Goal: Information Seeking & Learning: Learn about a topic

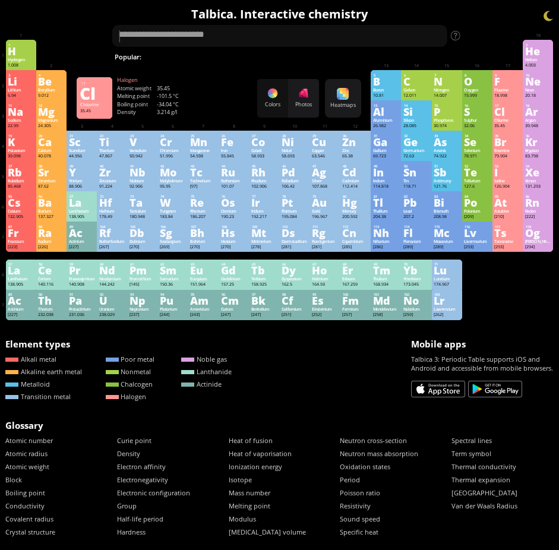
click at [517, 111] on div "Cl" at bounding box center [507, 112] width 26 height 10
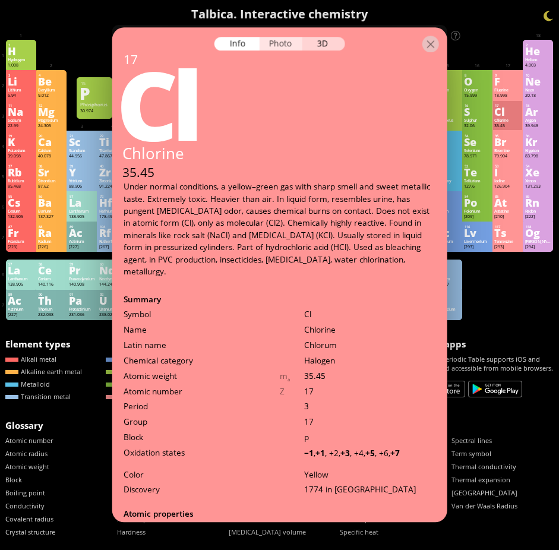
click at [282, 45] on div "Photo" at bounding box center [281, 44] width 43 height 14
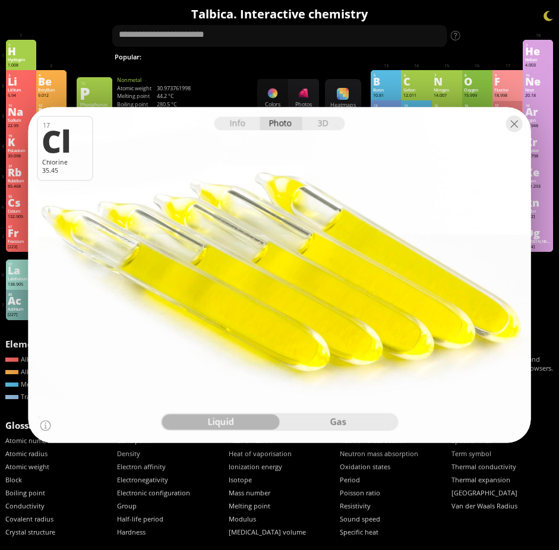
click at [330, 422] on div "gas" at bounding box center [338, 422] width 118 height 15
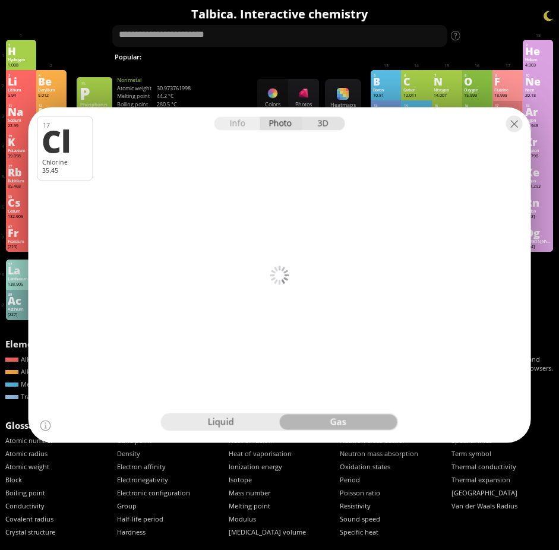
click at [333, 123] on div "3D" at bounding box center [323, 124] width 43 height 14
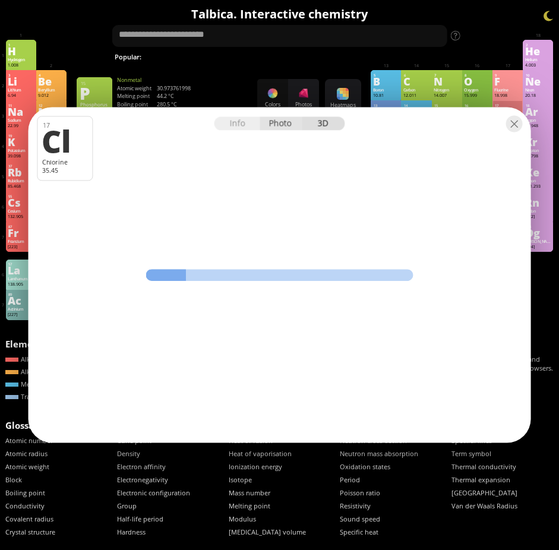
click at [279, 121] on div "Photo" at bounding box center [281, 124] width 43 height 14
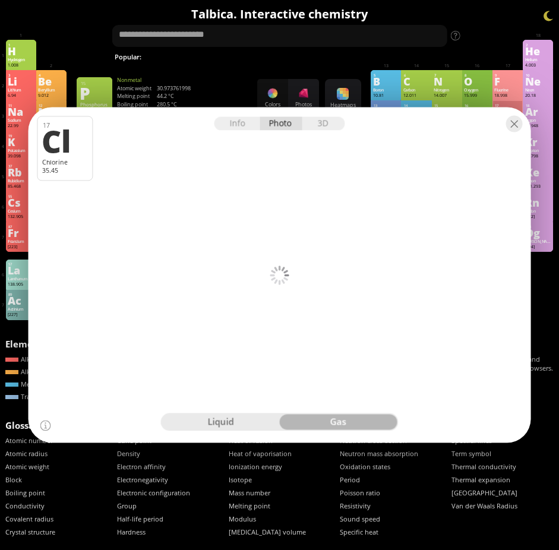
click at [227, 421] on div "liquid" at bounding box center [221, 422] width 118 height 15
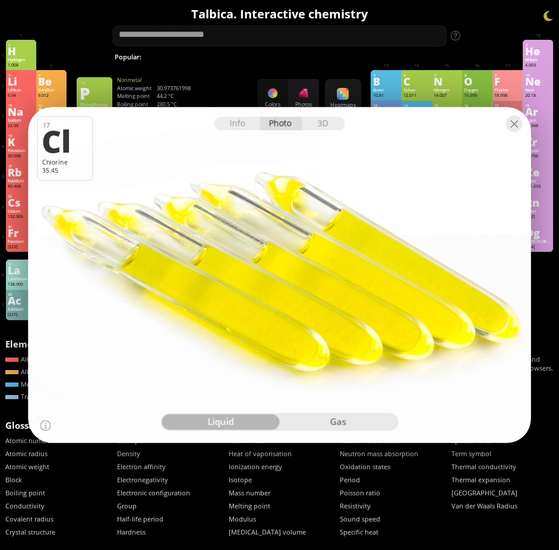
click at [318, 421] on div "gas" at bounding box center [338, 422] width 118 height 15
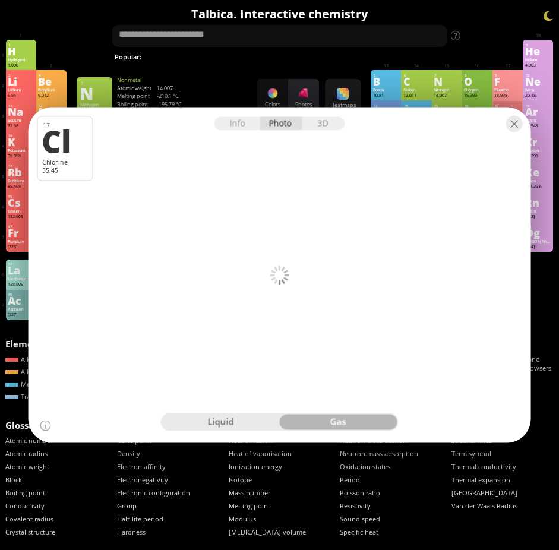
click at [309, 96] on div at bounding box center [304, 93] width 12 height 12
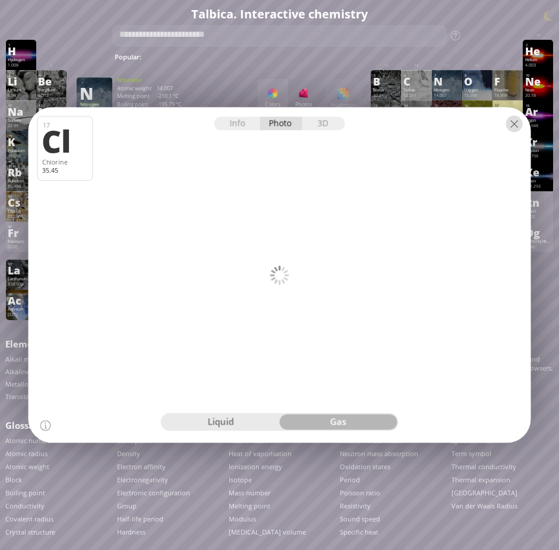
click at [513, 122] on div at bounding box center [514, 124] width 17 height 17
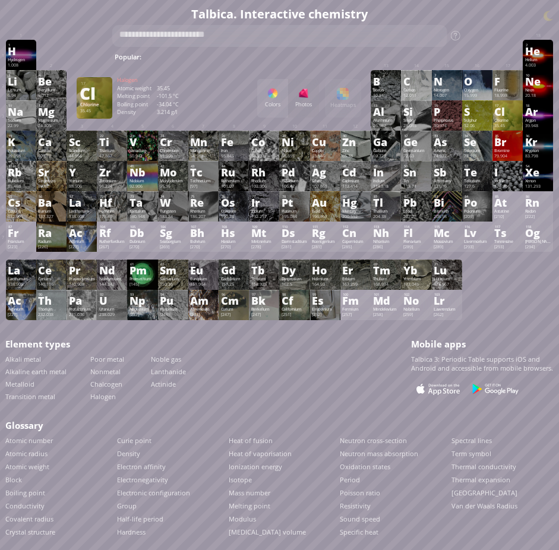
click at [514, 109] on div "Cl" at bounding box center [507, 112] width 26 height 10
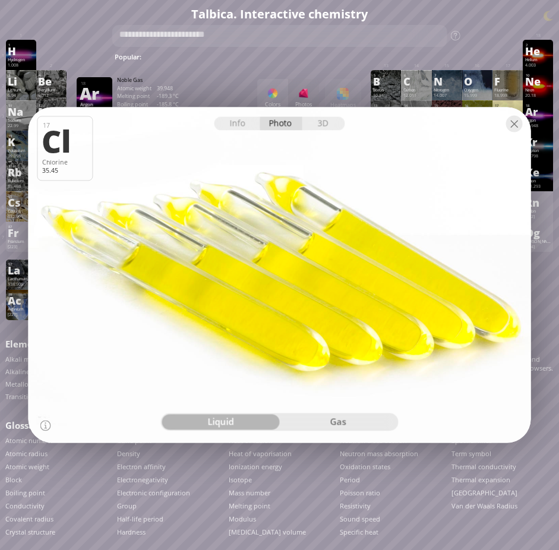
click at [346, 422] on div "gas" at bounding box center [338, 422] width 118 height 15
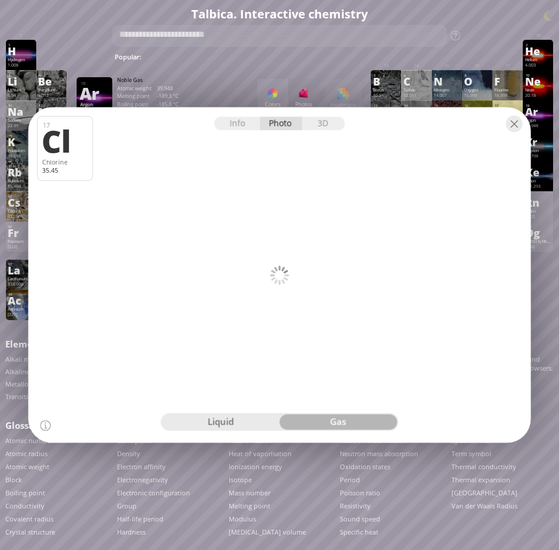
click at [436, 116] on div at bounding box center [279, 118] width 503 height 21
click at [350, 91] on div "Colors Photos Heatmaps Heatmaps Normal mode Melting point Boiling point Density…" at bounding box center [309, 98] width 104 height 39
click at [240, 124] on div "Info" at bounding box center [237, 124] width 46 height 14
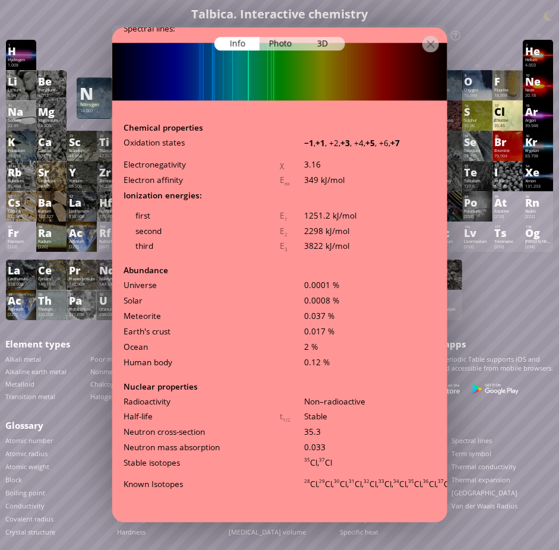
scroll to position [43, 0]
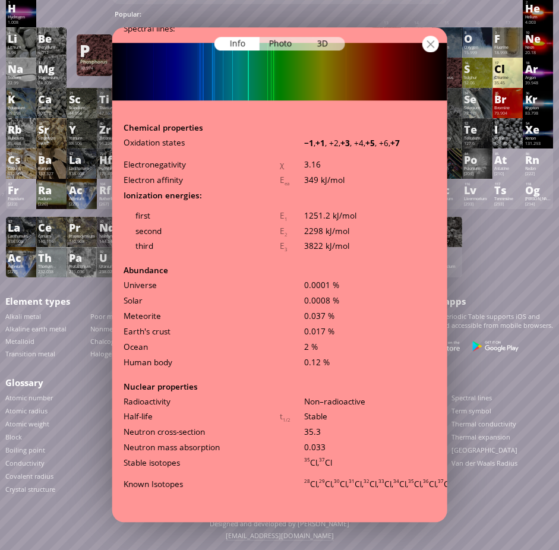
click at [435, 45] on div at bounding box center [430, 44] width 17 height 17
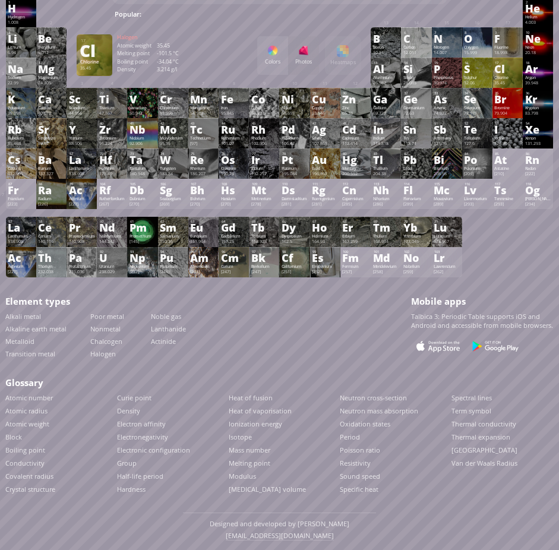
click at [519, 68] on div "Cl" at bounding box center [507, 69] width 26 height 10
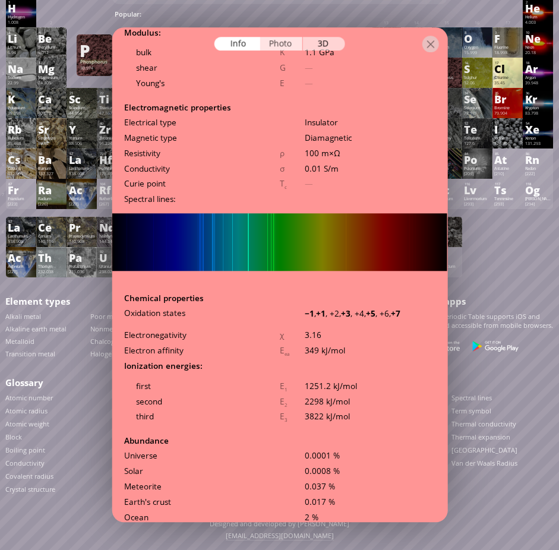
click at [282, 42] on div "Photo" at bounding box center [281, 44] width 43 height 14
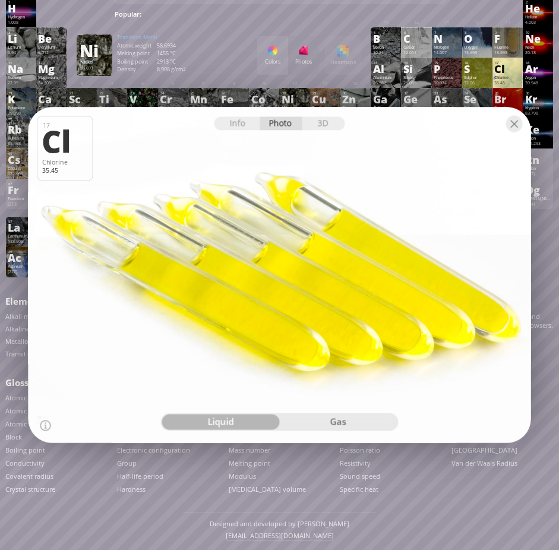
click at [338, 424] on div "gas" at bounding box center [338, 422] width 118 height 15
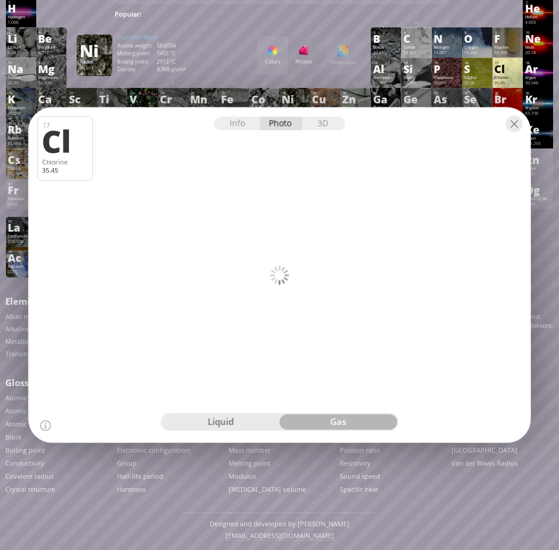
click at [241, 422] on div "liquid" at bounding box center [221, 422] width 118 height 15
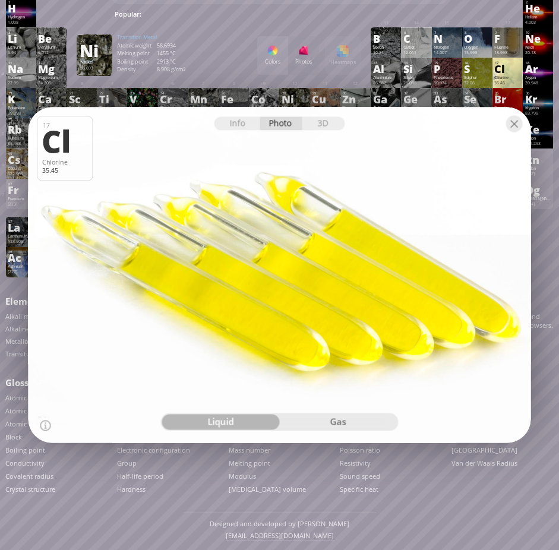
click at [352, 417] on div "gas" at bounding box center [338, 422] width 118 height 15
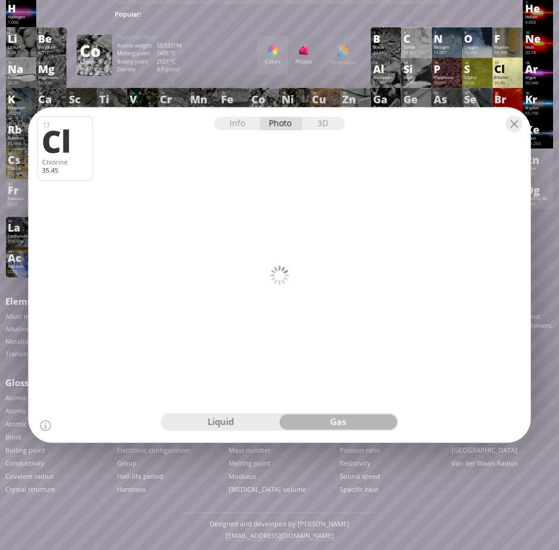
click at [238, 416] on div "liquid" at bounding box center [221, 422] width 118 height 15
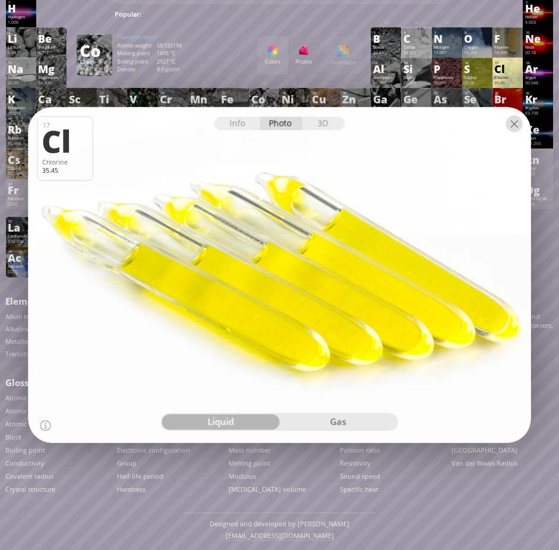
click at [520, 121] on div at bounding box center [514, 124] width 17 height 17
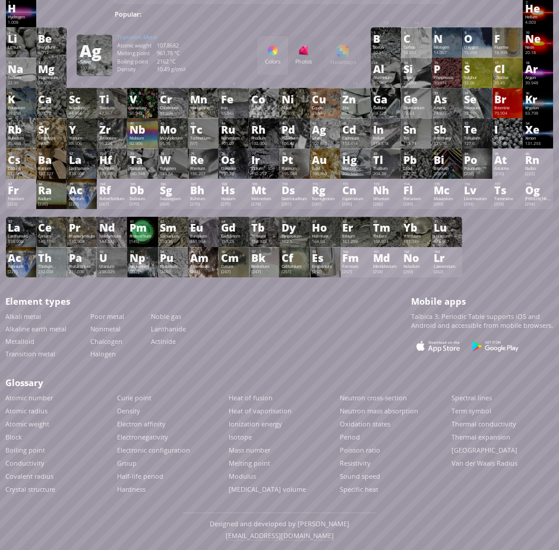
click at [331, 134] on div "Ag" at bounding box center [325, 130] width 26 height 10
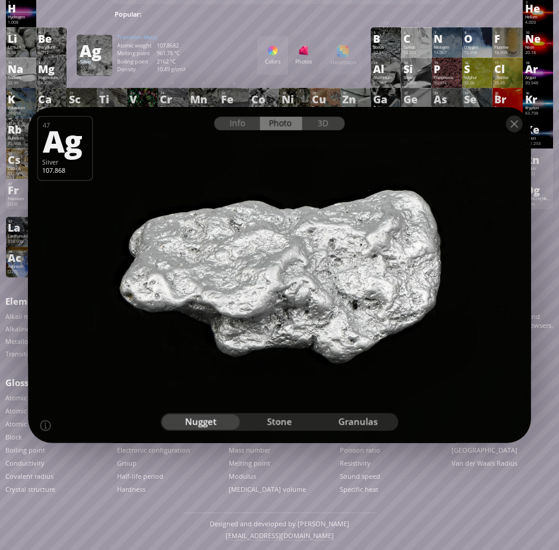
click at [285, 421] on div "stone" at bounding box center [279, 422] width 78 height 15
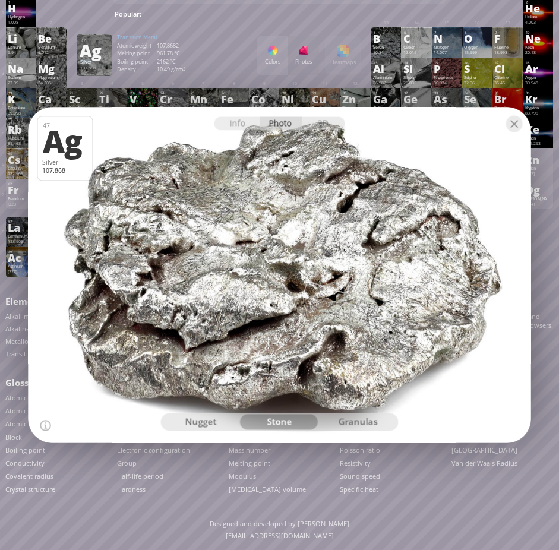
click at [355, 421] on div "granulas" at bounding box center [357, 422] width 78 height 15
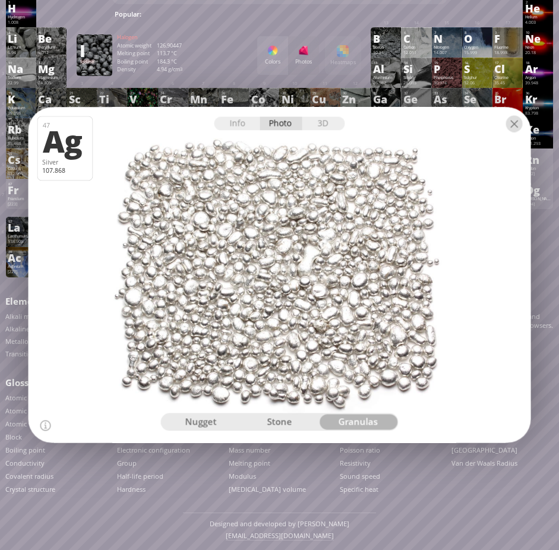
click at [514, 121] on div at bounding box center [514, 124] width 17 height 17
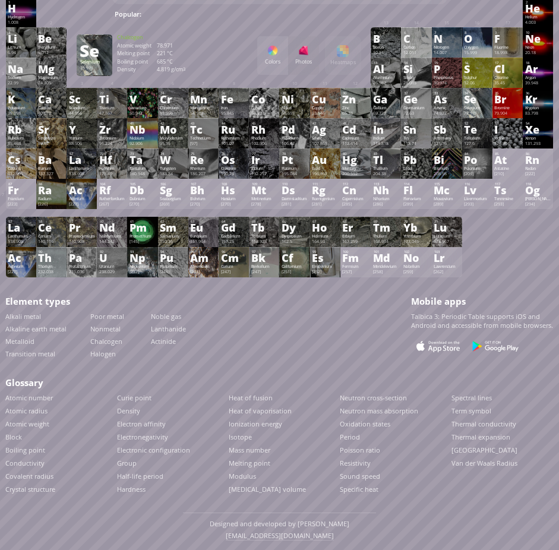
click at [476, 102] on div "Se" at bounding box center [477, 99] width 26 height 10
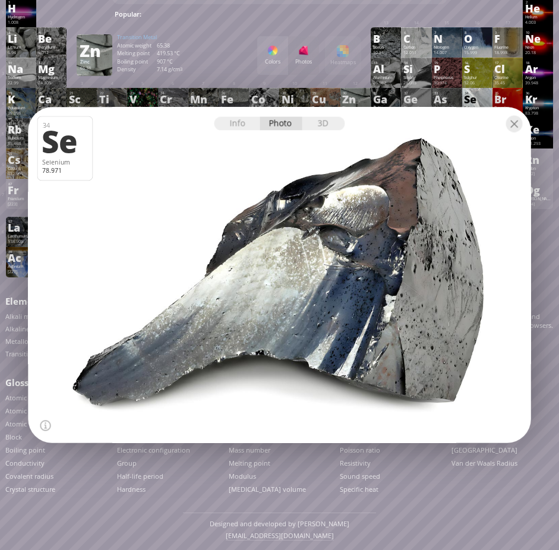
click at [283, 124] on div "Info Photo 3D" at bounding box center [279, 124] width 131 height 14
click at [239, 128] on div "Info" at bounding box center [237, 124] width 46 height 14
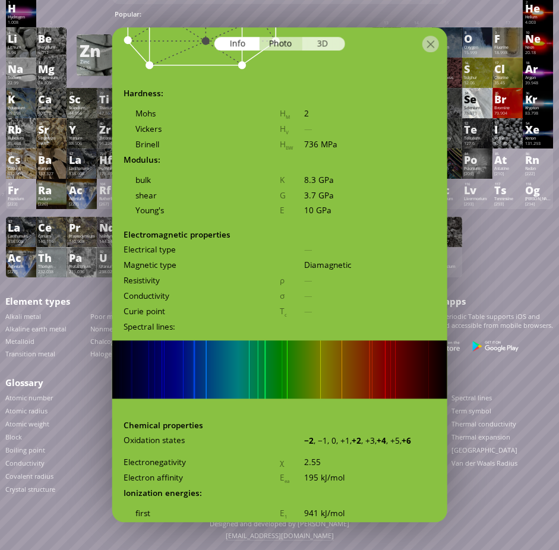
click at [321, 43] on div "3D" at bounding box center [323, 44] width 43 height 14
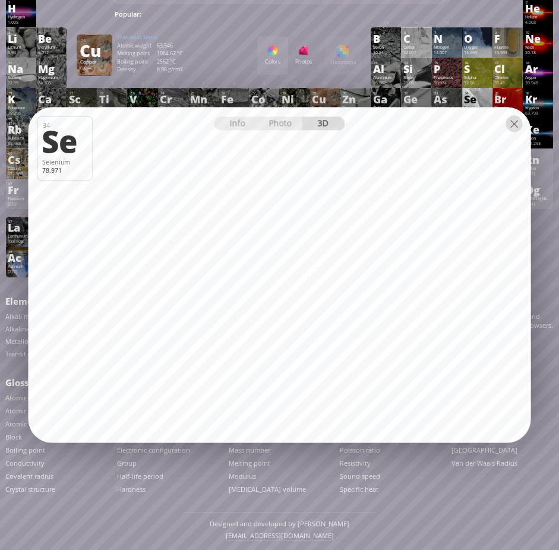
click at [514, 124] on div at bounding box center [514, 124] width 17 height 17
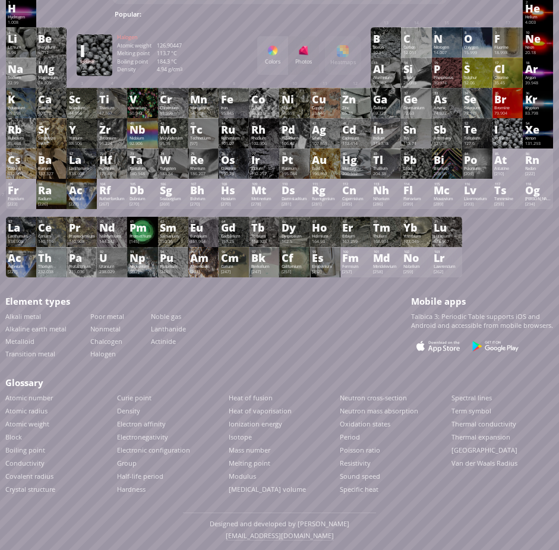
click at [511, 127] on div "I" at bounding box center [507, 130] width 26 height 10
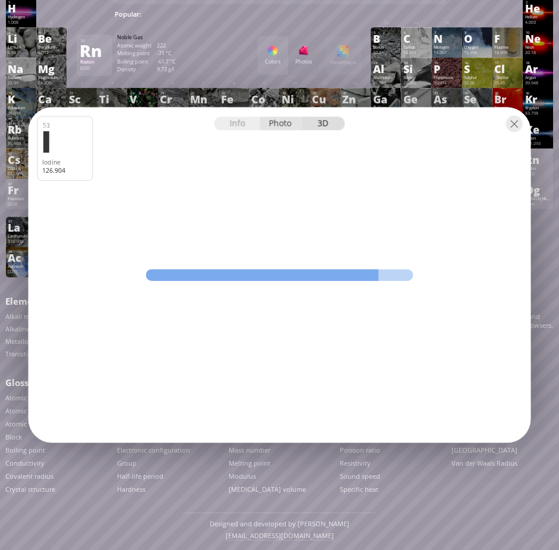
click at [283, 124] on div "Photo" at bounding box center [281, 124] width 43 height 14
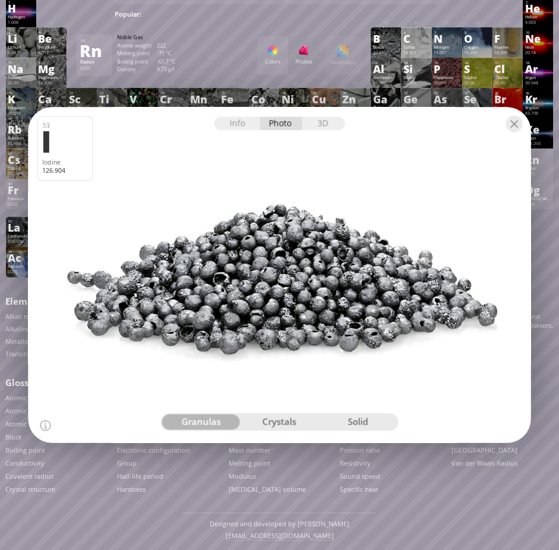
click at [284, 421] on div "crystals" at bounding box center [279, 422] width 78 height 15
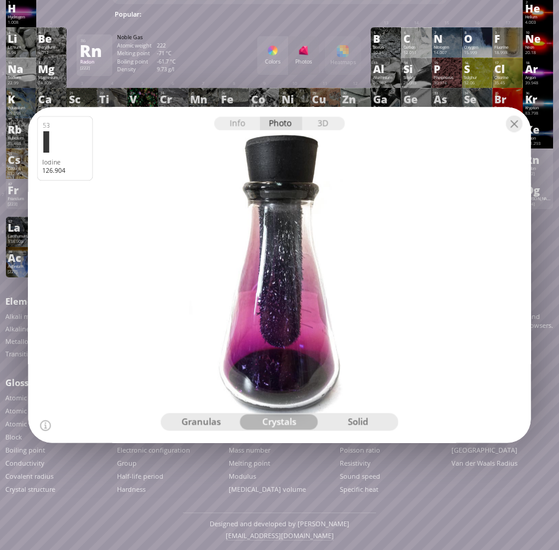
drag, startPoint x: 316, startPoint y: 332, endPoint x: 265, endPoint y: 334, distance: 51.1
click at [263, 334] on div at bounding box center [280, 275] width 508 height 339
drag, startPoint x: 265, startPoint y: 334, endPoint x: 355, endPoint y: 353, distance: 91.8
click at [335, 343] on div at bounding box center [280, 275] width 508 height 339
click at [359, 422] on div "solid" at bounding box center [357, 422] width 78 height 15
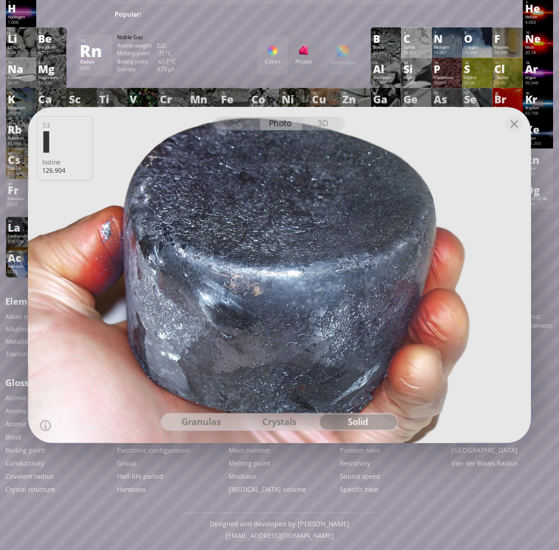
drag, startPoint x: 323, startPoint y: 290, endPoint x: 261, endPoint y: 325, distance: 70.7
click at [272, 314] on div at bounding box center [280, 275] width 508 height 339
drag, startPoint x: 242, startPoint y: 361, endPoint x: 329, endPoint y: 357, distance: 87.4
click at [316, 365] on div at bounding box center [280, 275] width 508 height 339
click at [516, 125] on div at bounding box center [514, 124] width 17 height 17
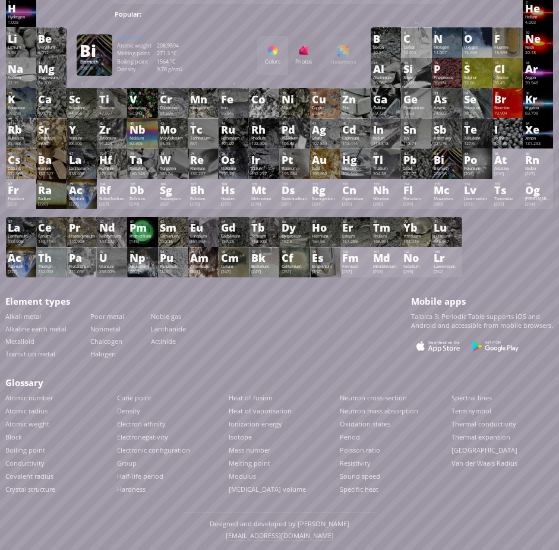
click at [453, 163] on div "Bi" at bounding box center [447, 160] width 26 height 10
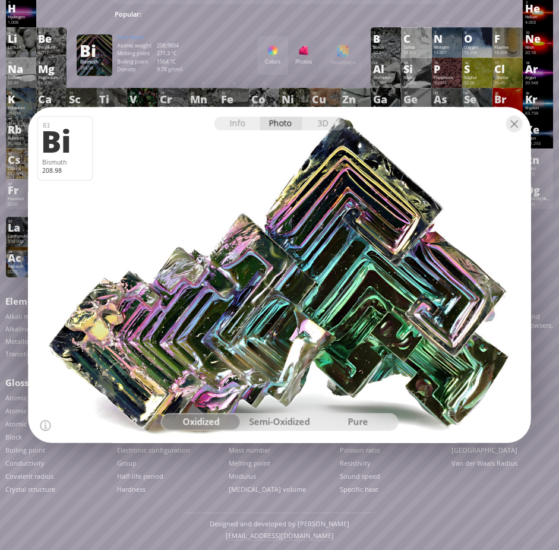
drag, startPoint x: 373, startPoint y: 313, endPoint x: 236, endPoint y: 305, distance: 137.5
click at [236, 305] on div at bounding box center [280, 275] width 508 height 339
click at [283, 422] on div "semi-oxidized" at bounding box center [279, 422] width 78 height 15
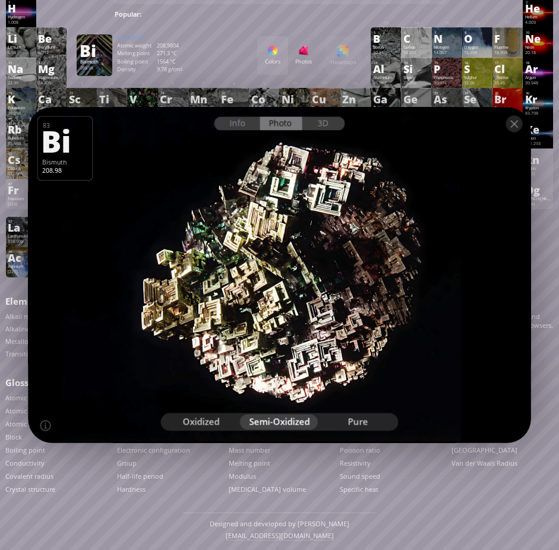
drag, startPoint x: 322, startPoint y: 295, endPoint x: 202, endPoint y: 293, distance: 120.0
click at [201, 293] on div at bounding box center [280, 275] width 508 height 339
drag, startPoint x: 211, startPoint y: 288, endPoint x: 361, endPoint y: 314, distance: 151.9
click at [358, 313] on div at bounding box center [280, 275] width 508 height 339
click at [358, 421] on div "pure" at bounding box center [357, 422] width 78 height 15
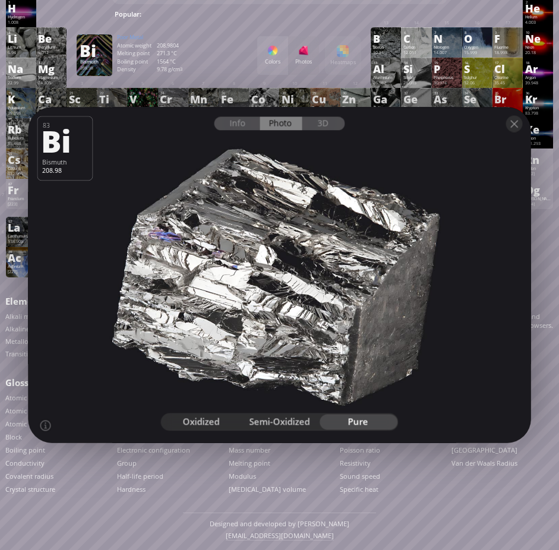
drag, startPoint x: 339, startPoint y: 283, endPoint x: 236, endPoint y: 293, distance: 103.3
click at [305, 307] on div at bounding box center [280, 275] width 508 height 339
drag, startPoint x: 233, startPoint y: 292, endPoint x: 301, endPoint y: 310, distance: 69.4
click at [296, 307] on div at bounding box center [280, 275] width 508 height 339
click at [202, 424] on div "oxidized" at bounding box center [201, 422] width 78 height 15
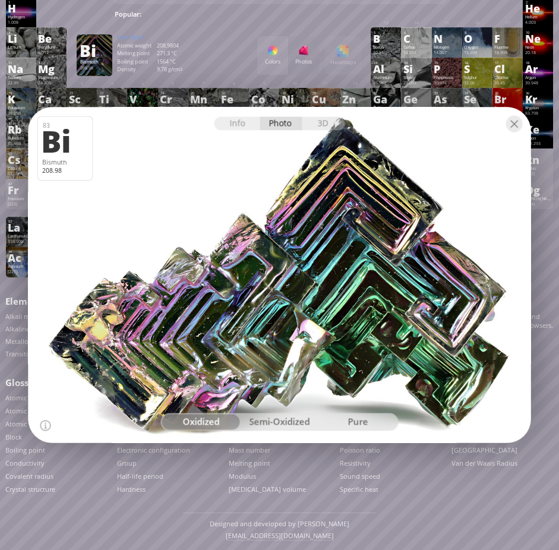
drag, startPoint x: 248, startPoint y: 328, endPoint x: 312, endPoint y: 263, distance: 91.1
click at [293, 341] on div at bounding box center [280, 275] width 508 height 339
click at [242, 124] on div "Info" at bounding box center [237, 124] width 46 height 14
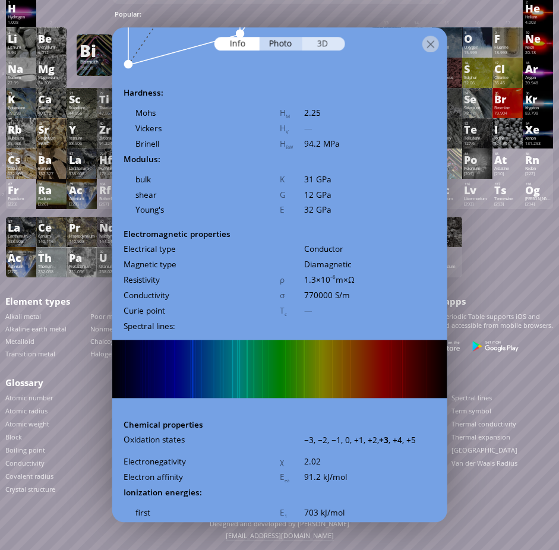
click at [324, 41] on div "3D" at bounding box center [323, 44] width 43 height 14
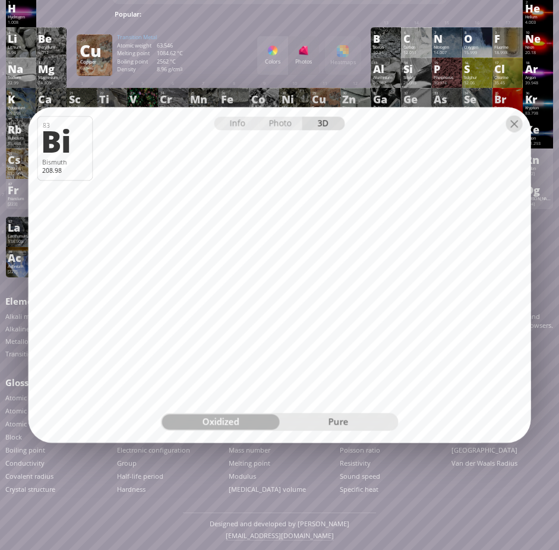
click at [514, 125] on div at bounding box center [514, 124] width 17 height 17
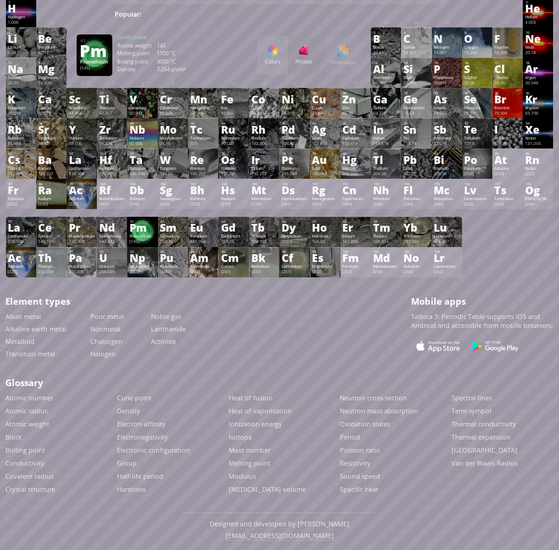
click at [148, 230] on div "Pm" at bounding box center [142, 228] width 26 height 10
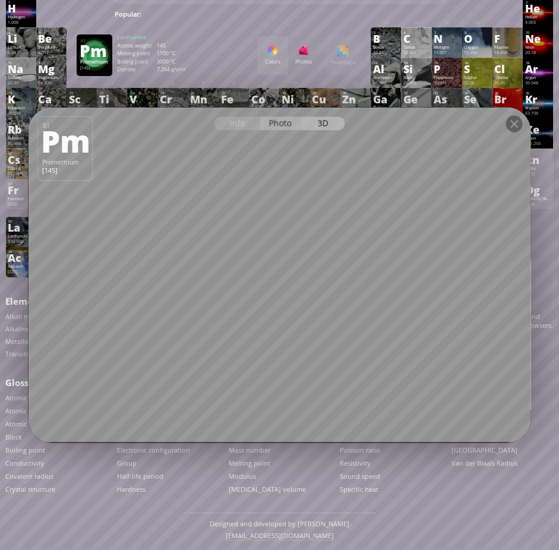
click at [283, 124] on div "Photo" at bounding box center [281, 124] width 43 height 14
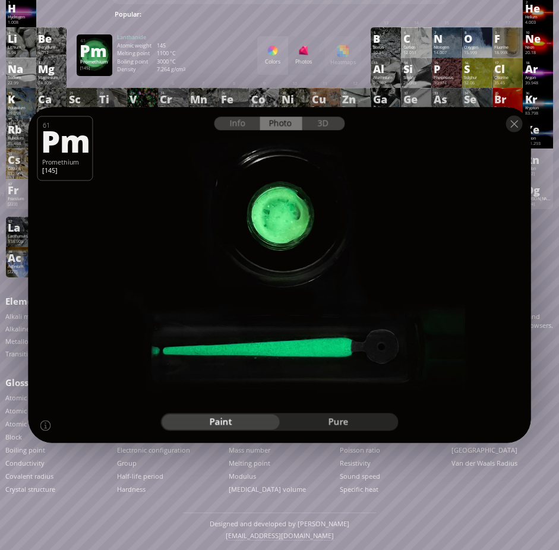
drag, startPoint x: 302, startPoint y: 236, endPoint x: 332, endPoint y: 277, distance: 50.5
click at [331, 277] on div at bounding box center [280, 275] width 508 height 339
drag, startPoint x: 362, startPoint y: 335, endPoint x: 369, endPoint y: 305, distance: 31.1
click at [369, 305] on div at bounding box center [280, 275] width 508 height 339
drag, startPoint x: 279, startPoint y: 346, endPoint x: 298, endPoint y: 279, distance: 70.5
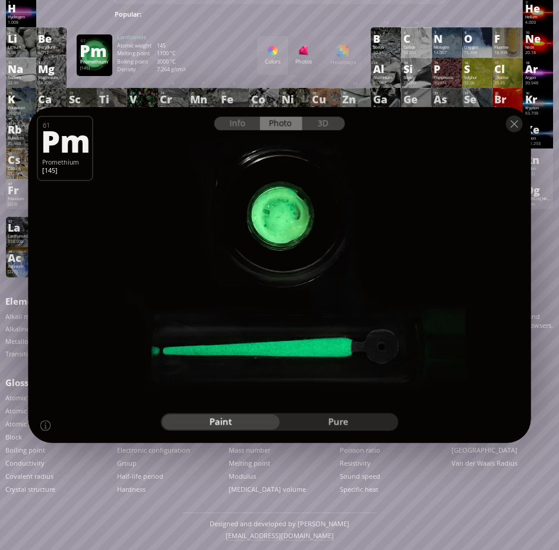
click at [298, 282] on div at bounding box center [280, 275] width 508 height 339
click at [513, 122] on div at bounding box center [514, 124] width 17 height 17
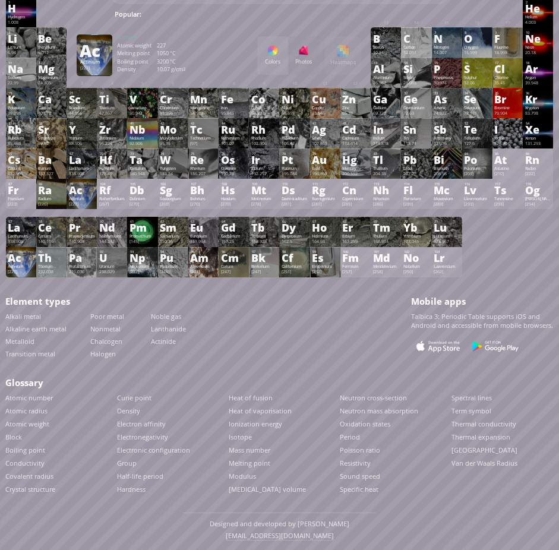
click at [24, 260] on div "Ac" at bounding box center [21, 258] width 26 height 10
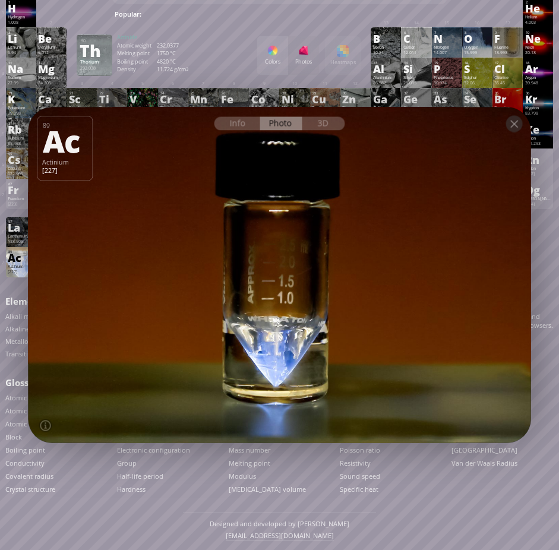
drag, startPoint x: 364, startPoint y: 308, endPoint x: 304, endPoint y: 308, distance: 60.0
click at [309, 306] on div at bounding box center [280, 275] width 508 height 339
drag, startPoint x: 309, startPoint y: 334, endPoint x: 346, endPoint y: 336, distance: 36.8
click at [346, 336] on div at bounding box center [280, 275] width 508 height 339
click at [286, 122] on div "Info Photo 3D" at bounding box center [279, 124] width 131 height 14
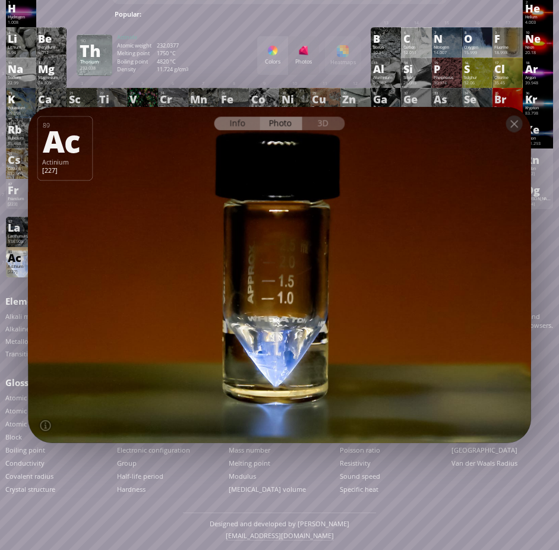
click at [244, 124] on div "Info" at bounding box center [237, 124] width 46 height 14
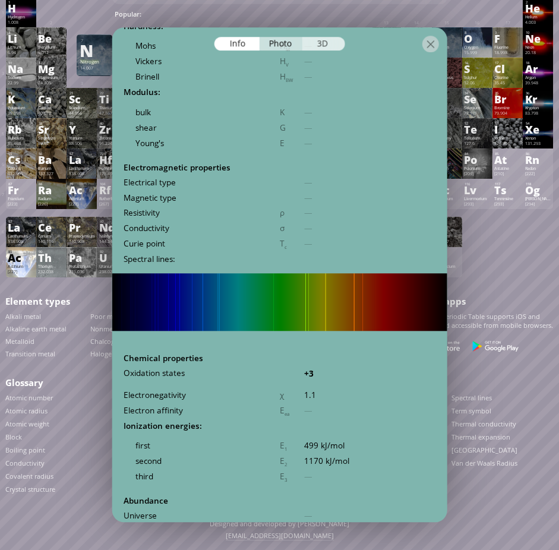
click at [324, 45] on div "3D" at bounding box center [323, 44] width 43 height 14
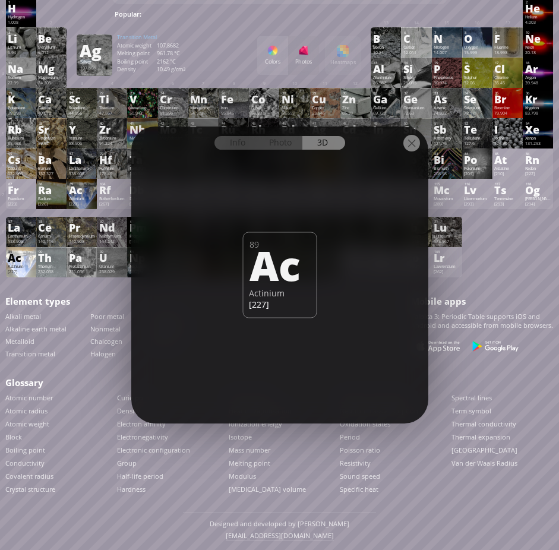
click at [413, 144] on div at bounding box center [411, 143] width 17 height 17
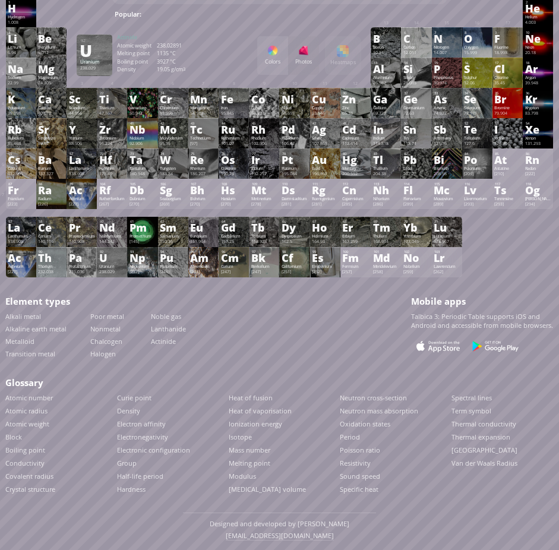
click at [112, 260] on div "U" at bounding box center [112, 258] width 26 height 10
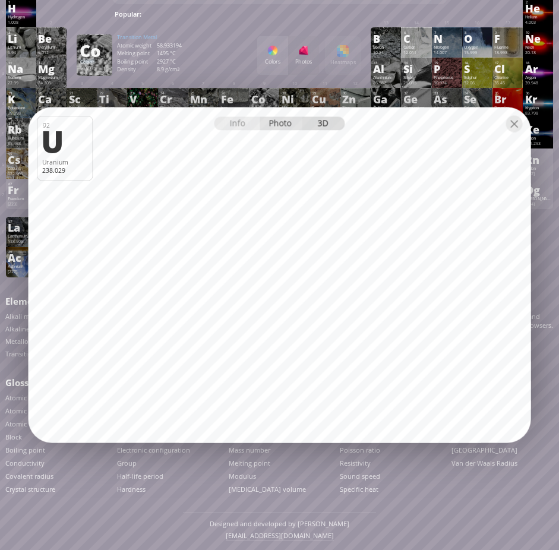
click at [288, 120] on div "Photo" at bounding box center [281, 124] width 43 height 14
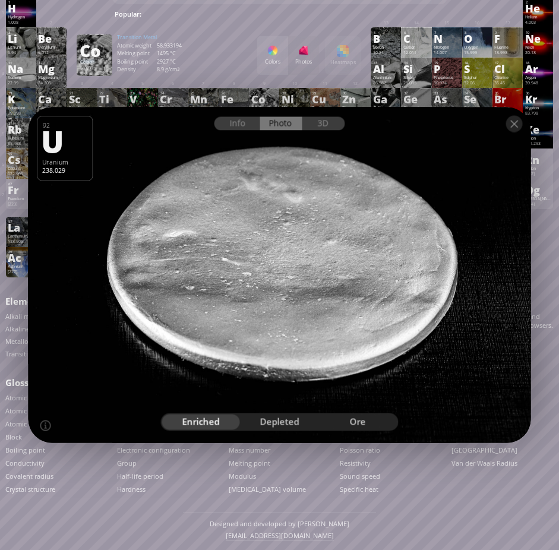
drag, startPoint x: 314, startPoint y: 289, endPoint x: 192, endPoint y: 234, distance: 133.2
click at [191, 233] on div at bounding box center [280, 275] width 508 height 339
click at [294, 422] on div "depleted" at bounding box center [279, 422] width 78 height 15
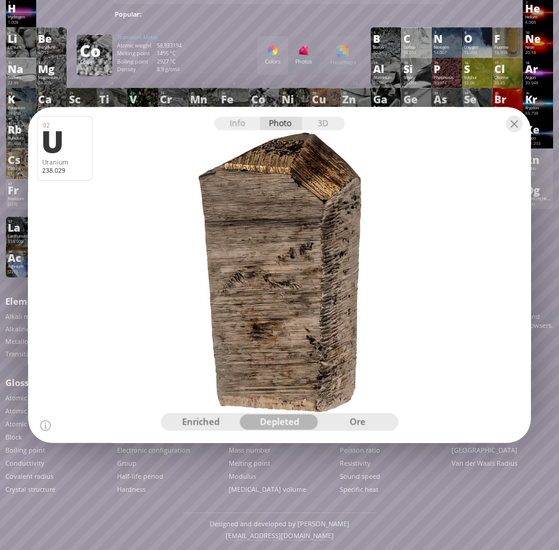
drag, startPoint x: 302, startPoint y: 280, endPoint x: 229, endPoint y: 311, distance: 79.1
click at [229, 311] on div at bounding box center [280, 275] width 508 height 339
drag, startPoint x: 263, startPoint y: 229, endPoint x: 342, endPoint y: 305, distance: 109.2
click at [339, 296] on div at bounding box center [280, 275] width 508 height 339
click at [368, 419] on div "ore" at bounding box center [357, 422] width 78 height 15
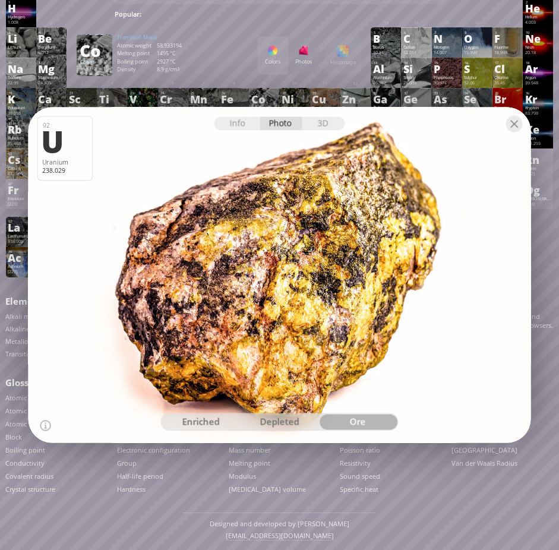
drag, startPoint x: 340, startPoint y: 284, endPoint x: 254, endPoint y: 427, distance: 166.8
click at [264, 328] on div at bounding box center [280, 275] width 508 height 339
click at [285, 420] on div "depleted" at bounding box center [279, 422] width 78 height 15
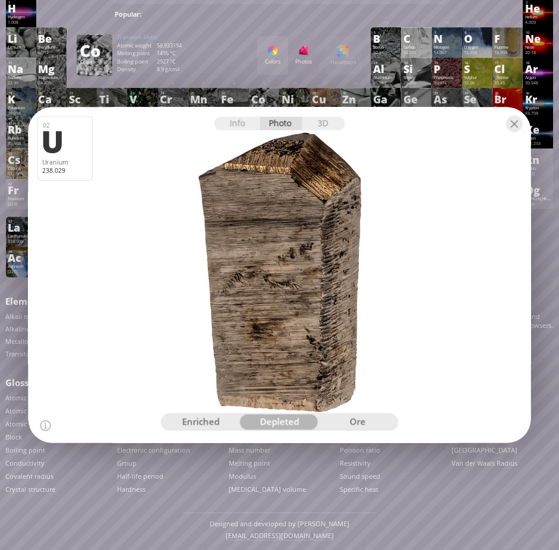
click at [200, 422] on div "enriched" at bounding box center [201, 422] width 78 height 15
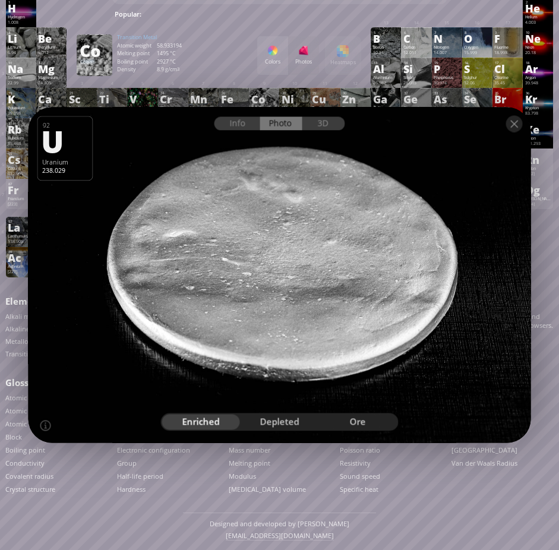
drag, startPoint x: 265, startPoint y: 315, endPoint x: 352, endPoint y: 246, distance: 111.1
click at [352, 248] on div at bounding box center [280, 275] width 508 height 339
click at [517, 124] on div at bounding box center [514, 124] width 17 height 17
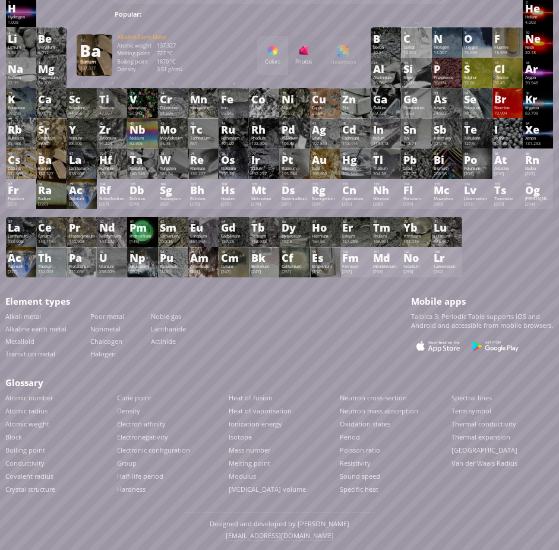
click at [57, 165] on div "56 Ba Barium 137.327 +1, +2 +1, +2 727 °C 1870 °C 3.51 g/cm 3 [Xe]6s 2" at bounding box center [51, 164] width 30 height 30
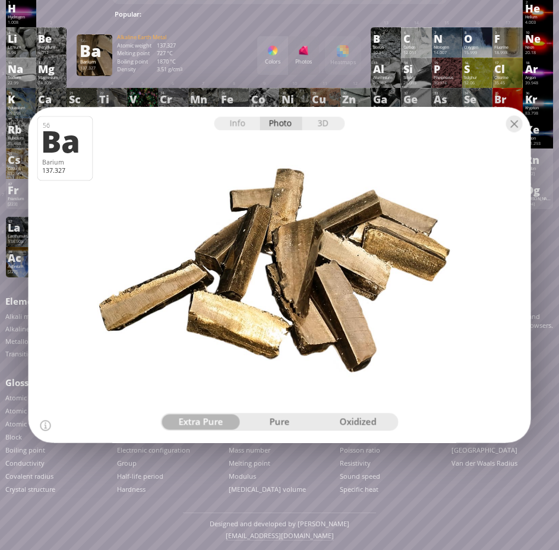
drag, startPoint x: 367, startPoint y: 292, endPoint x: 277, endPoint y: 288, distance: 90.4
click at [278, 287] on div at bounding box center [280, 275] width 508 height 339
click at [285, 425] on div "pure" at bounding box center [279, 422] width 78 height 15
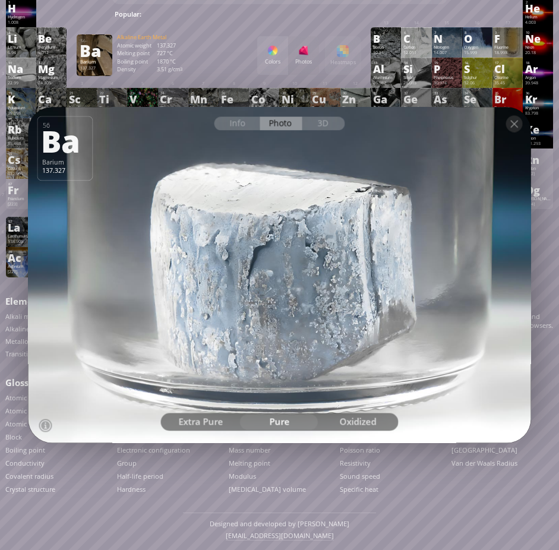
drag, startPoint x: 330, startPoint y: 282, endPoint x: 228, endPoint y: 317, distance: 108.0
click at [228, 317] on div at bounding box center [280, 275] width 508 height 339
drag, startPoint x: 244, startPoint y: 280, endPoint x: 321, endPoint y: 326, distance: 89.8
click at [318, 326] on div at bounding box center [280, 275] width 508 height 339
click at [352, 427] on div "oxidized" at bounding box center [357, 422] width 78 height 15
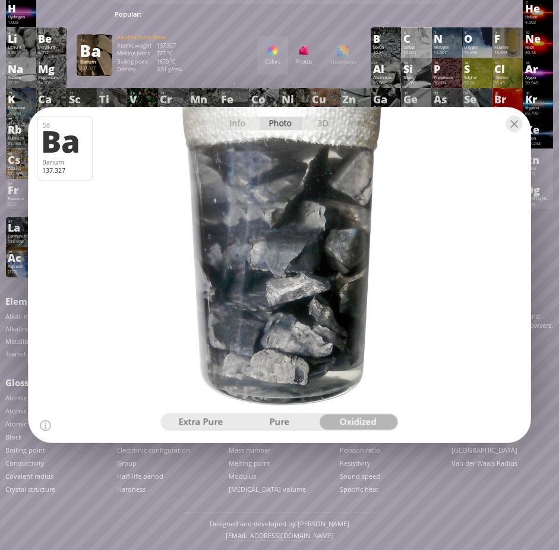
drag, startPoint x: 336, startPoint y: 279, endPoint x: 271, endPoint y: 305, distance: 69.8
click at [273, 304] on div at bounding box center [280, 275] width 508 height 339
drag, startPoint x: 268, startPoint y: 308, endPoint x: 371, endPoint y: 331, distance: 105.5
click at [342, 333] on div at bounding box center [280, 275] width 508 height 339
click at [515, 125] on div at bounding box center [514, 124] width 17 height 17
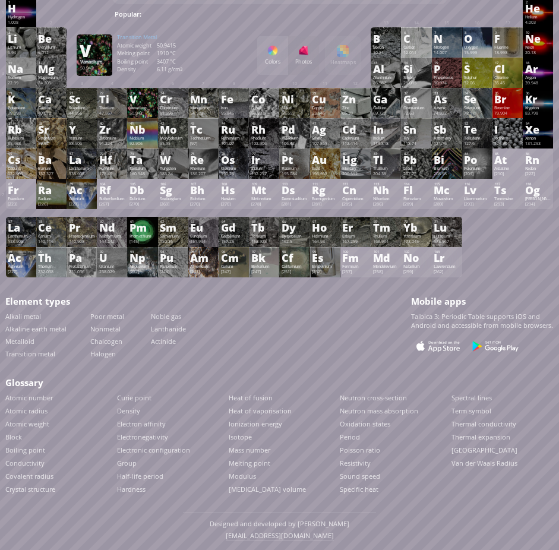
click at [149, 100] on div "V" at bounding box center [142, 99] width 26 height 10
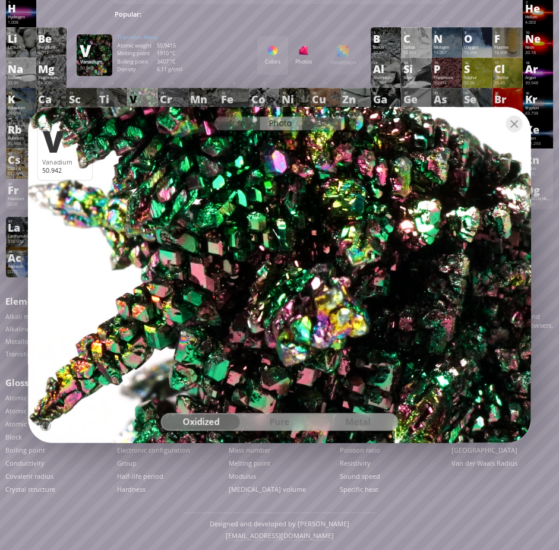
drag, startPoint x: 328, startPoint y: 349, endPoint x: 355, endPoint y: 358, distance: 27.4
click at [355, 357] on div at bounding box center [280, 275] width 508 height 339
click at [286, 417] on div "pure" at bounding box center [279, 422] width 78 height 15
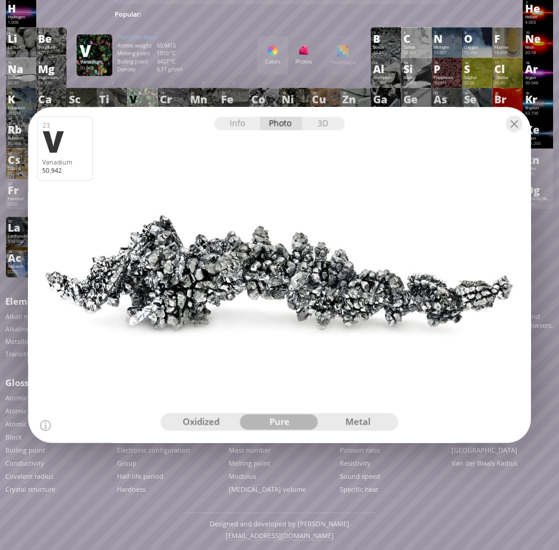
drag, startPoint x: 299, startPoint y: 308, endPoint x: 324, endPoint y: 392, distance: 88.0
click at [307, 334] on div at bounding box center [280, 275] width 508 height 339
click at [364, 421] on div "metal" at bounding box center [357, 422] width 78 height 15
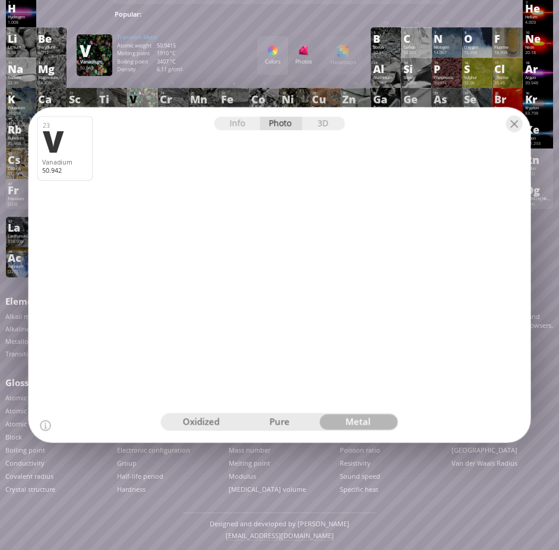
drag, startPoint x: 306, startPoint y: 310, endPoint x: 321, endPoint y: 340, distance: 34.0
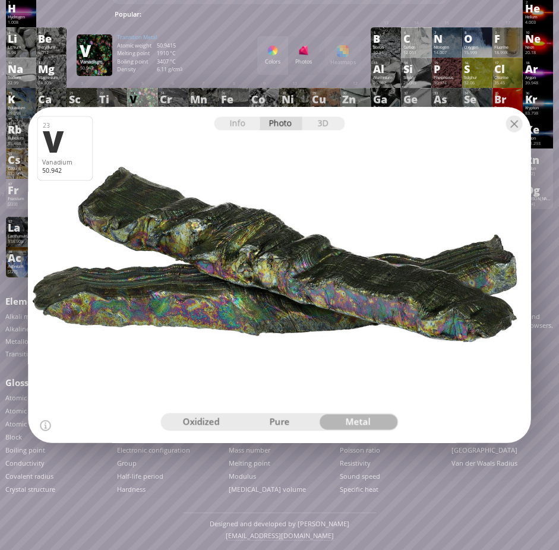
click at [321, 340] on div at bounding box center [280, 275] width 508 height 339
drag, startPoint x: 280, startPoint y: 308, endPoint x: 251, endPoint y: 301, distance: 30.5
click at [270, 304] on div at bounding box center [280, 275] width 508 height 339
click at [514, 123] on div at bounding box center [514, 124] width 17 height 17
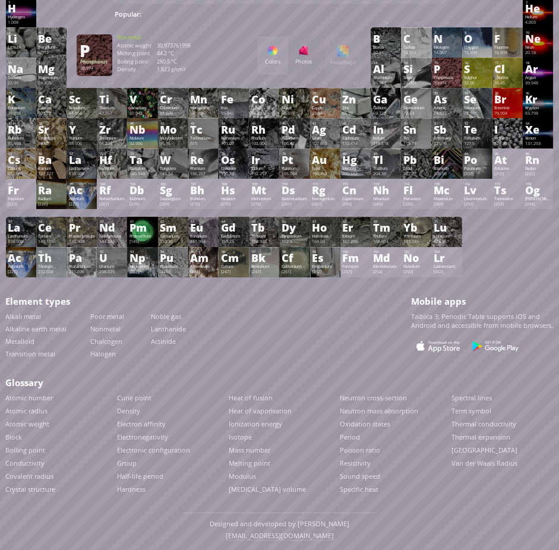
click at [459, 70] on div "P" at bounding box center [447, 69] width 26 height 10
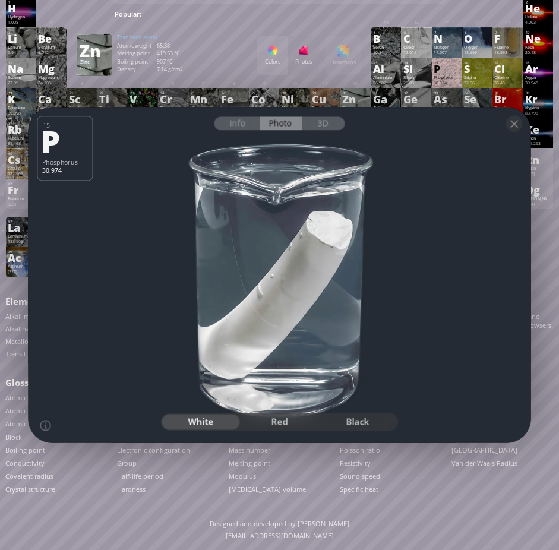
drag, startPoint x: 301, startPoint y: 317, endPoint x: 343, endPoint y: 325, distance: 43.0
click at [343, 325] on div at bounding box center [280, 275] width 508 height 339
click at [277, 418] on div "red" at bounding box center [279, 422] width 78 height 15
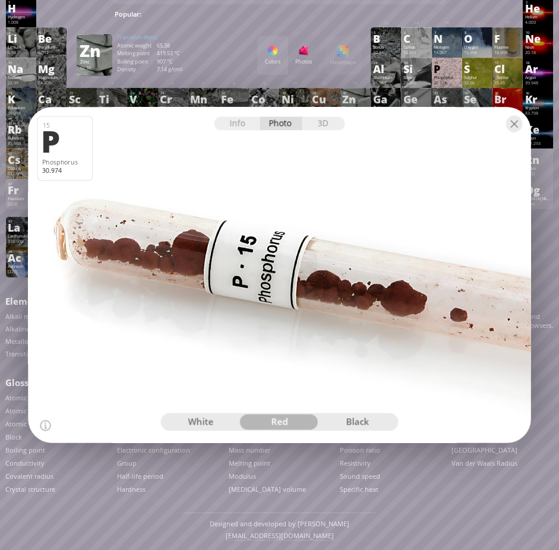
click at [364, 419] on div "black" at bounding box center [357, 422] width 78 height 15
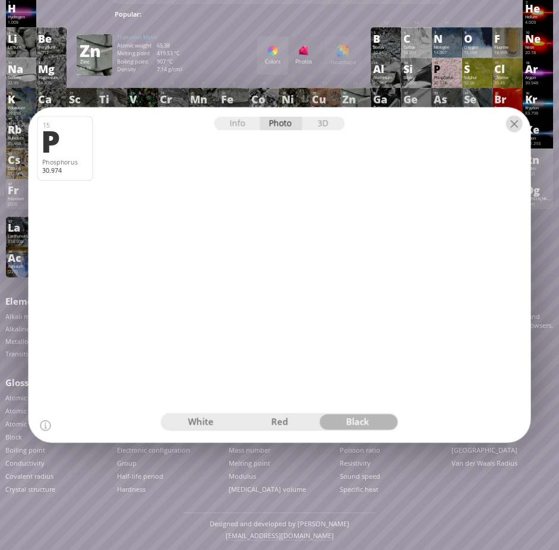
click at [508, 122] on div at bounding box center [514, 124] width 17 height 17
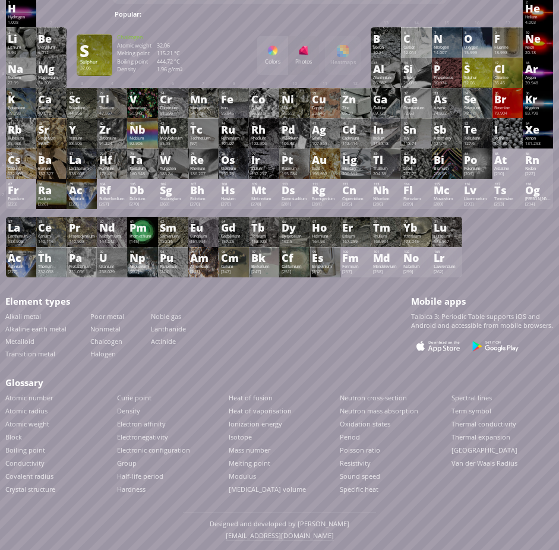
click at [489, 64] on div "16" at bounding box center [478, 63] width 26 height 5
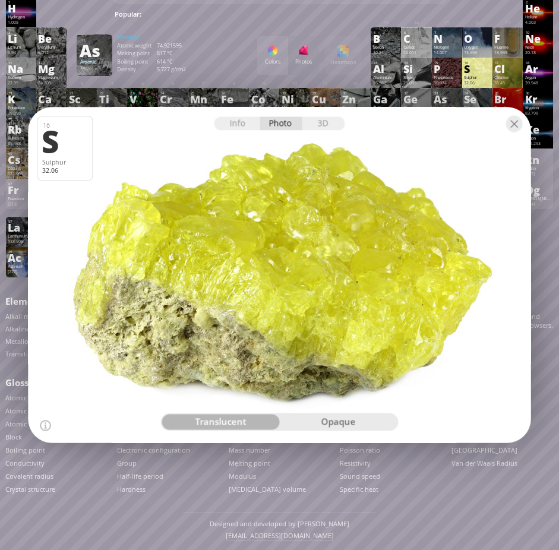
click at [342, 424] on div "opaque" at bounding box center [338, 422] width 118 height 15
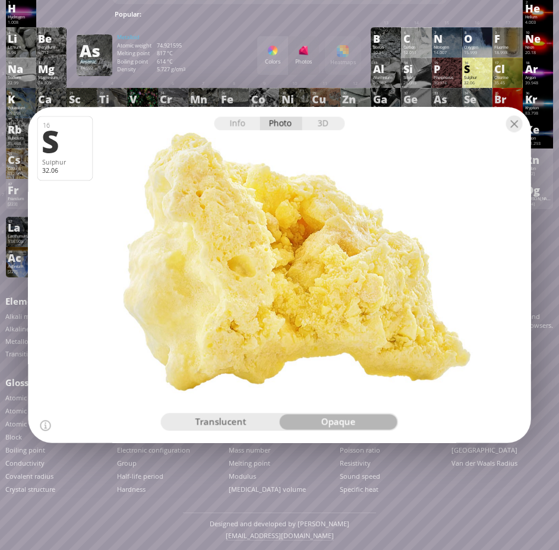
click at [233, 418] on div "translucent" at bounding box center [221, 422] width 118 height 15
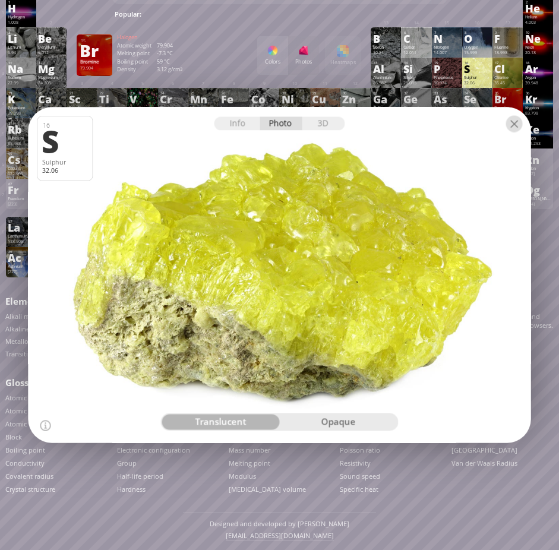
click at [517, 123] on div at bounding box center [514, 124] width 17 height 17
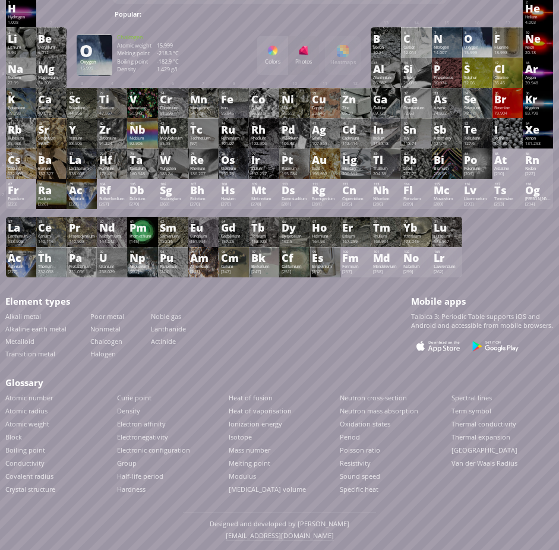
click at [480, 39] on div "O" at bounding box center [477, 39] width 26 height 10
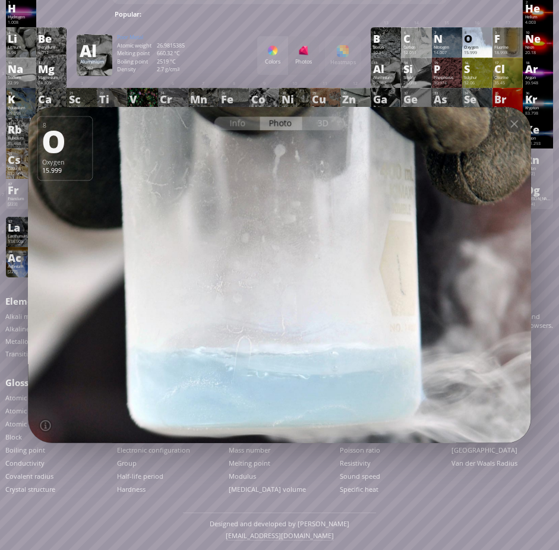
drag, startPoint x: 340, startPoint y: 297, endPoint x: 225, endPoint y: 331, distance: 120.3
click at [224, 331] on div at bounding box center [280, 275] width 508 height 339
click at [517, 124] on div at bounding box center [514, 124] width 17 height 17
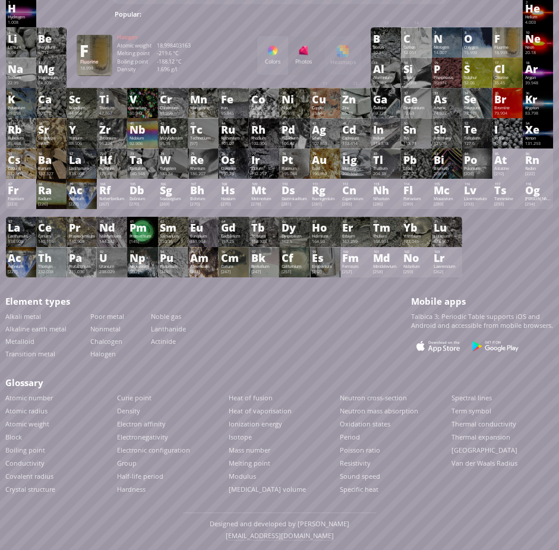
click at [520, 41] on div "F" at bounding box center [507, 39] width 26 height 10
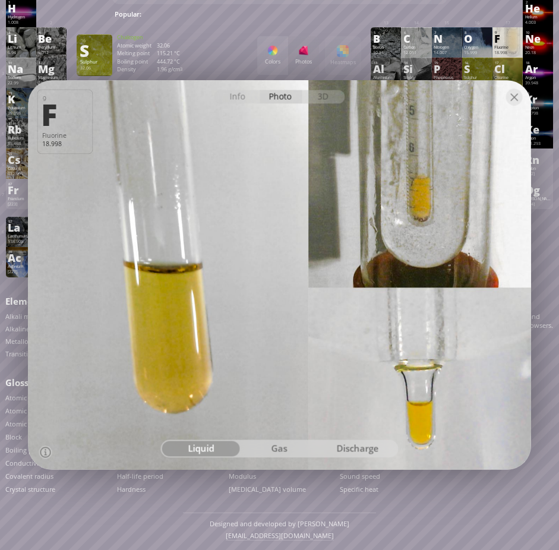
click at [293, 451] on div "gas" at bounding box center [279, 448] width 78 height 15
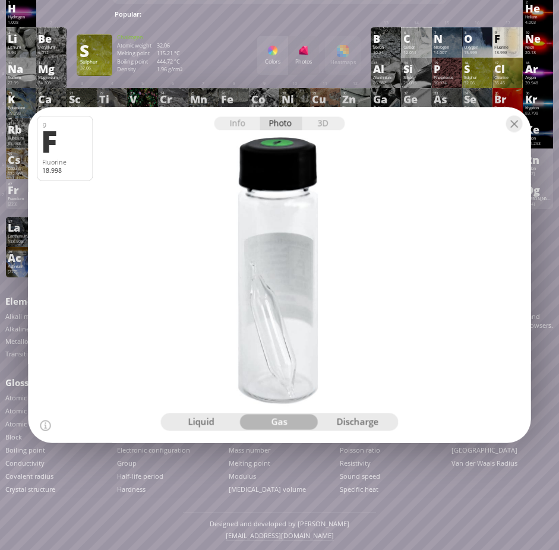
click at [365, 421] on div "discharge" at bounding box center [357, 422] width 78 height 15
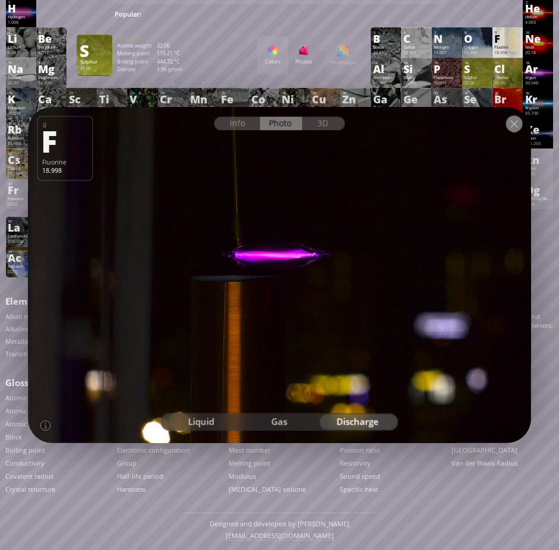
click at [516, 121] on div at bounding box center [514, 124] width 17 height 17
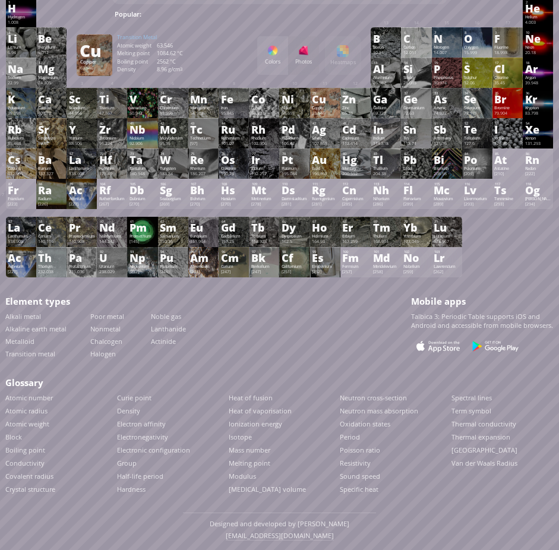
click at [330, 99] on div "Cu" at bounding box center [325, 99] width 26 height 10
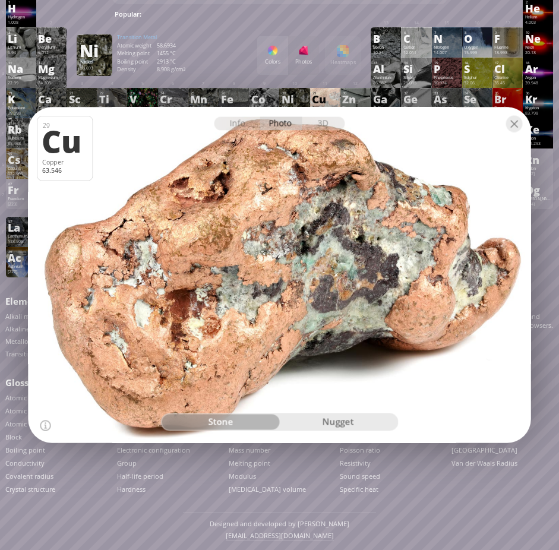
click at [343, 420] on div "nugget" at bounding box center [338, 422] width 118 height 15
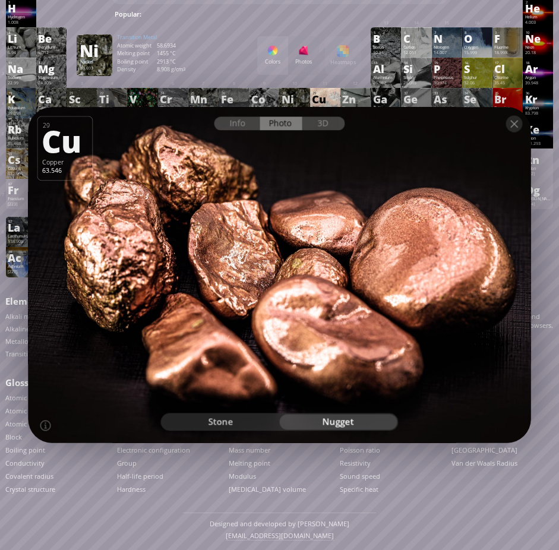
drag, startPoint x: 399, startPoint y: 288, endPoint x: 273, endPoint y: 295, distance: 126.1
click at [282, 293] on div at bounding box center [280, 275] width 508 height 339
drag, startPoint x: 189, startPoint y: 301, endPoint x: 292, endPoint y: 348, distance: 113.2
click at [263, 347] on div at bounding box center [280, 275] width 508 height 339
click at [514, 122] on div at bounding box center [514, 124] width 17 height 17
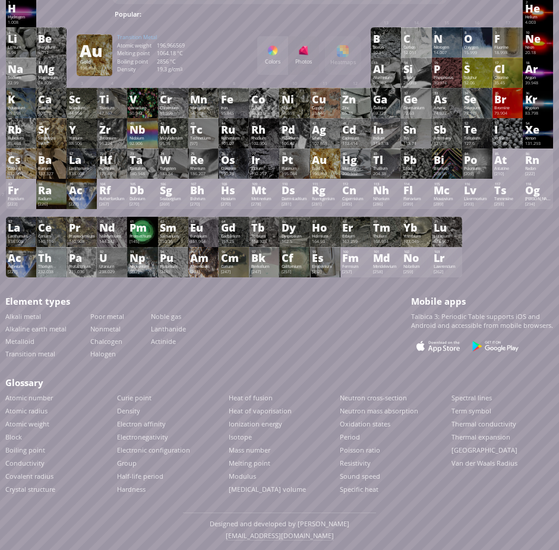
click at [338, 159] on div "Au" at bounding box center [325, 160] width 26 height 10
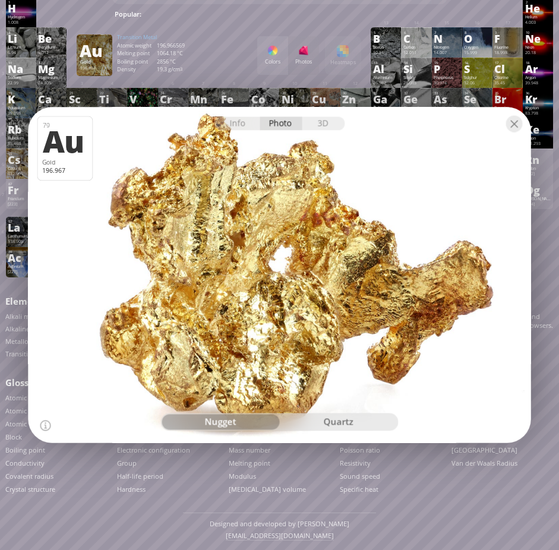
click at [343, 418] on div "quartz" at bounding box center [338, 422] width 118 height 15
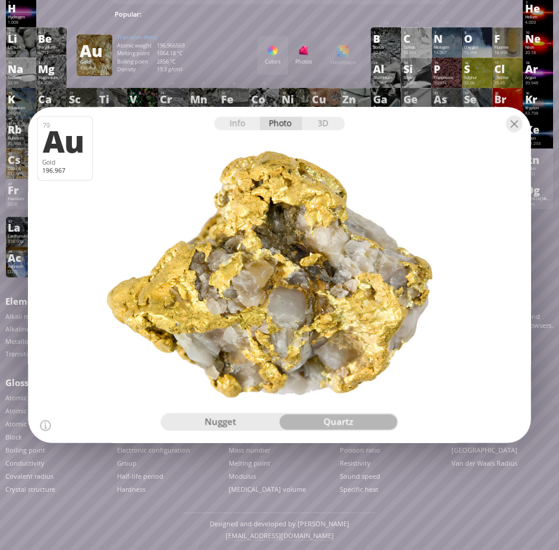
click at [236, 425] on div "nugget" at bounding box center [221, 422] width 118 height 15
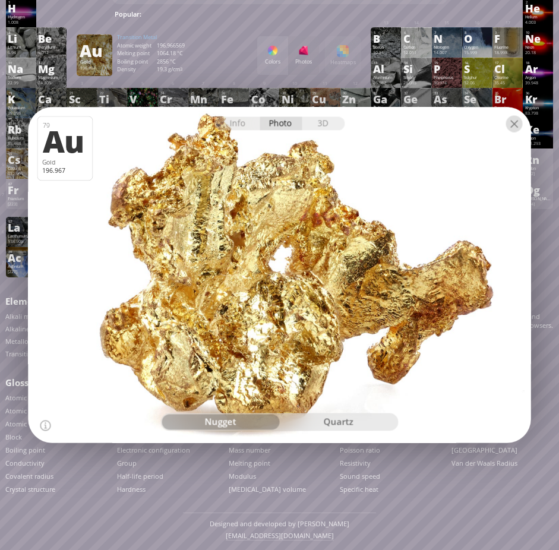
click at [516, 117] on div at bounding box center [514, 124] width 17 height 17
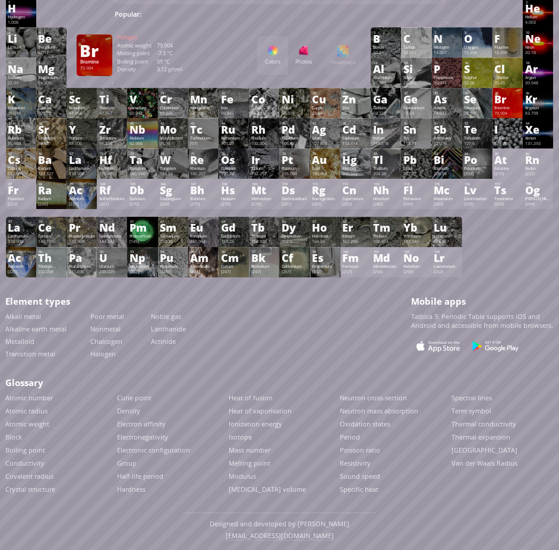
click at [516, 104] on div "35 Br Bromine 79.904 −1, +1, +2, +3, +4, +5, +7 −1, +1, +2, +3, +4, +5, +7 -7.3…" at bounding box center [507, 103] width 30 height 30
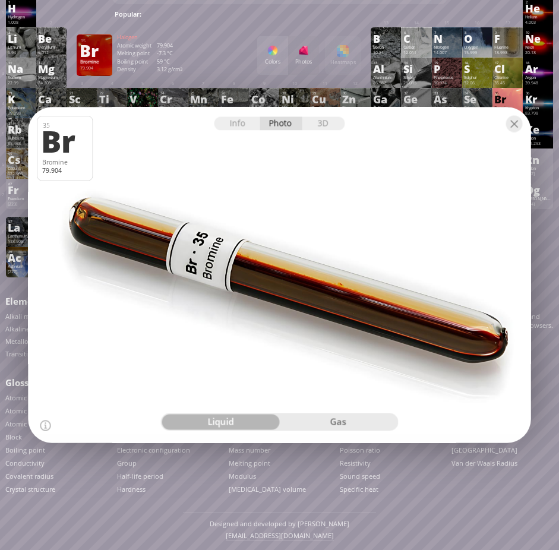
click at [334, 420] on div "gas" at bounding box center [338, 422] width 118 height 15
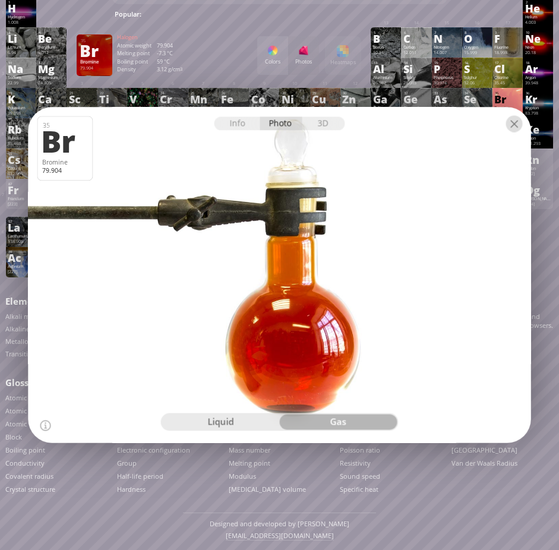
click at [519, 124] on div at bounding box center [514, 124] width 17 height 17
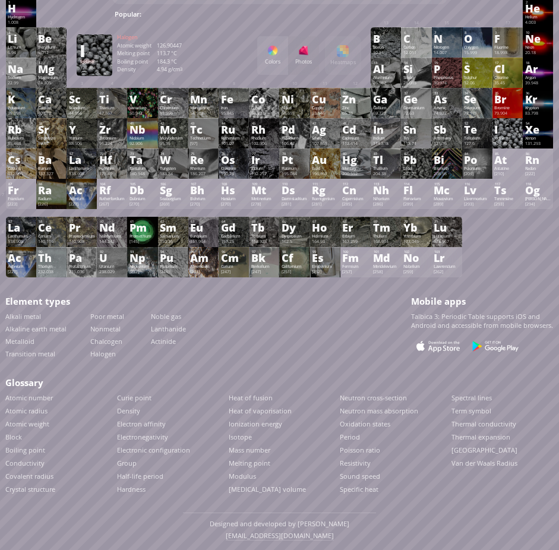
click at [520, 137] on div "Iodine" at bounding box center [507, 137] width 26 height 5
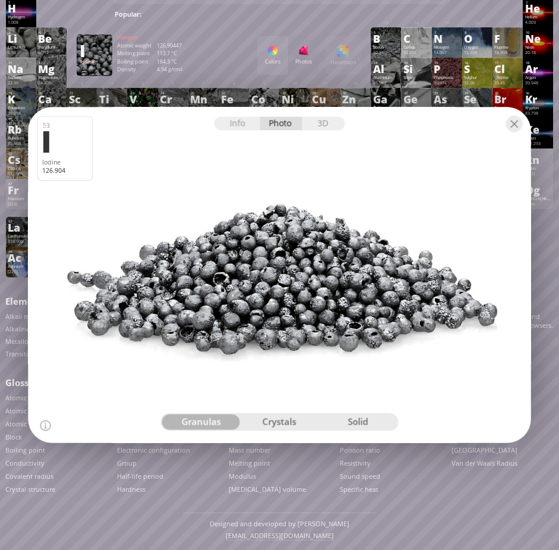
click at [283, 422] on div "crystals" at bounding box center [279, 422] width 78 height 15
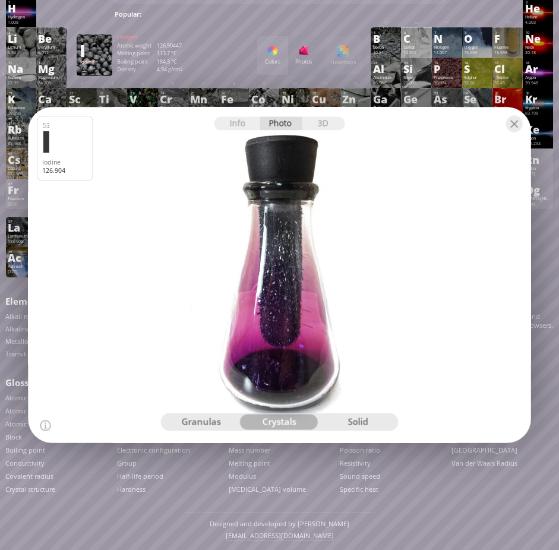
click at [363, 423] on div "solid" at bounding box center [357, 422] width 78 height 15
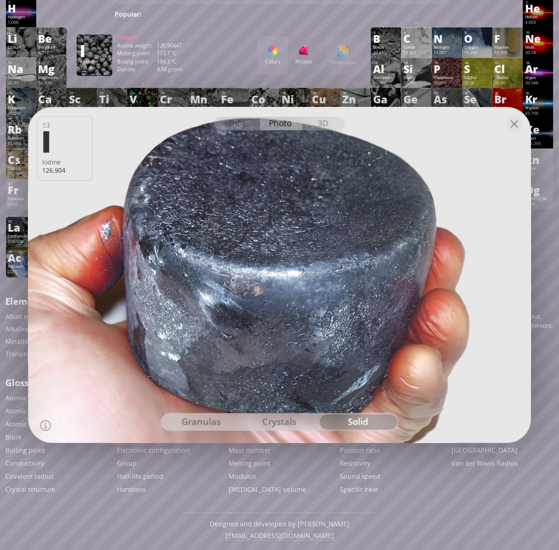
click at [208, 422] on div "granulas" at bounding box center [201, 422] width 78 height 15
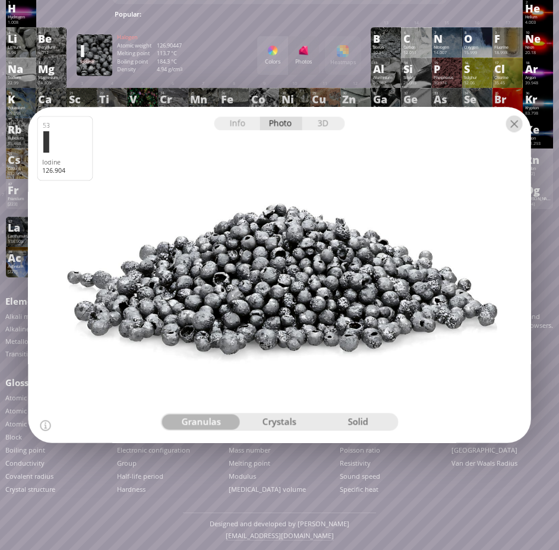
drag, startPoint x: 513, startPoint y: 120, endPoint x: 517, endPoint y: 125, distance: 6.3
click at [513, 121] on div at bounding box center [514, 124] width 17 height 17
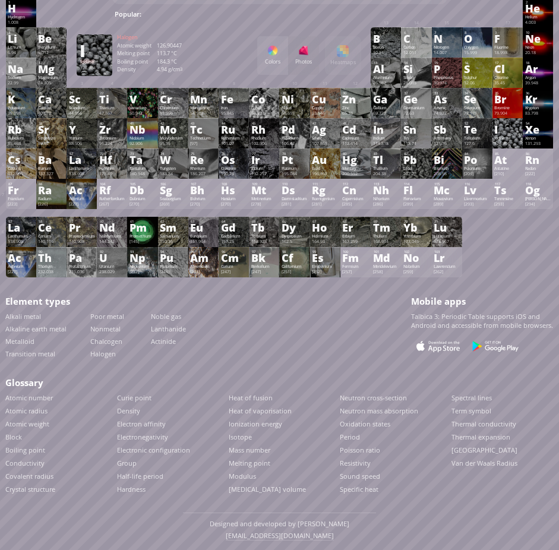
click at [516, 134] on div "53 I Iodine 126.904 −1, +1, +2, +3, +4, +5, +6, +7 −1, +1, +2, +3, +4, +5, +6, …" at bounding box center [507, 133] width 30 height 30
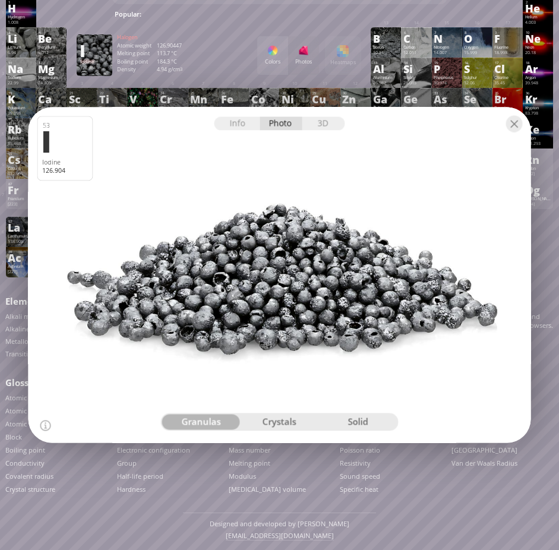
click at [285, 424] on div "crystals" at bounding box center [279, 422] width 78 height 15
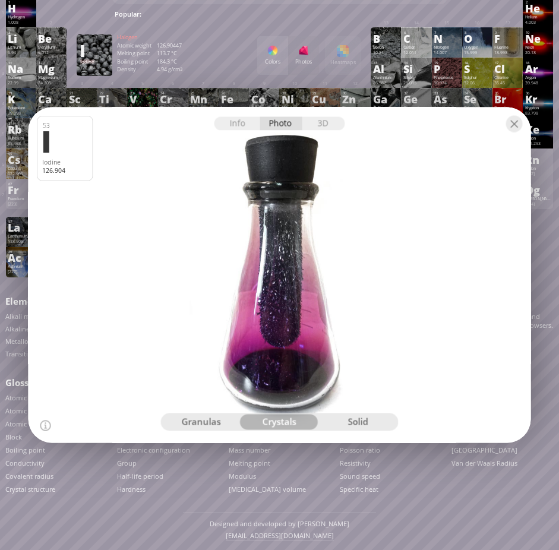
click at [346, 422] on div "solid" at bounding box center [357, 422] width 78 height 15
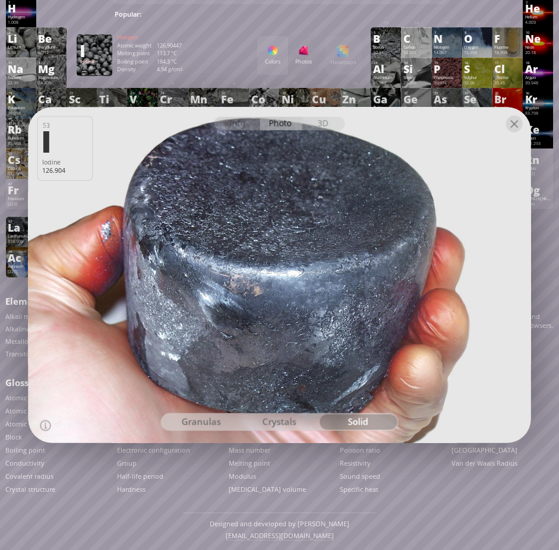
click at [520, 124] on div at bounding box center [514, 124] width 17 height 17
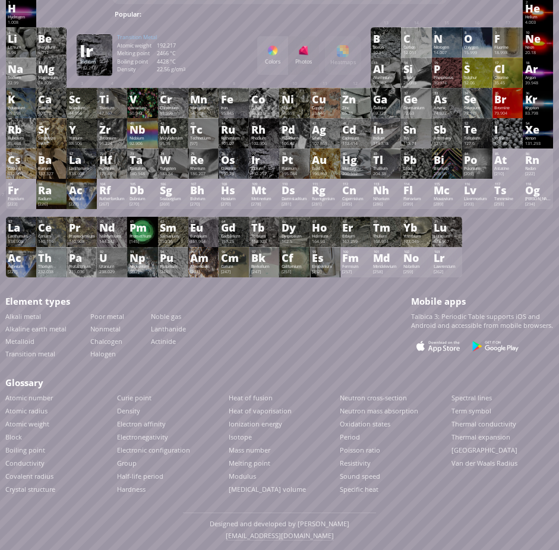
click at [270, 165] on div "77 Ir Iridium 192.217 −3, −2, −1, 0, +1, +2, +3, +4, +5, +6, +7, +8, +9 −3, −2,…" at bounding box center [264, 164] width 30 height 30
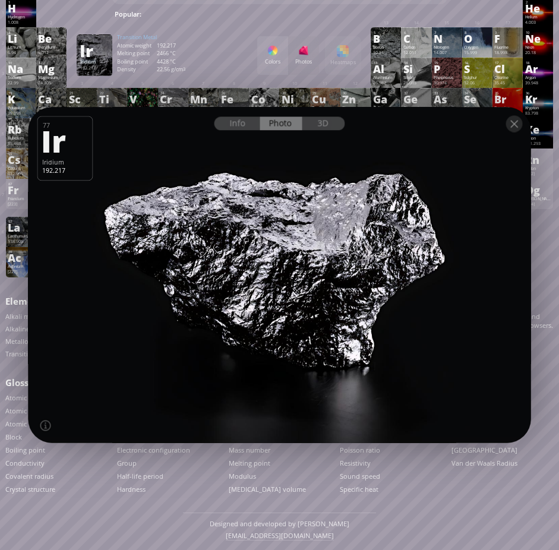
drag, startPoint x: 353, startPoint y: 248, endPoint x: 385, endPoint y: 255, distance: 32.7
click at [385, 255] on div at bounding box center [280, 275] width 508 height 339
drag, startPoint x: 356, startPoint y: 254, endPoint x: 213, endPoint y: 240, distance: 143.9
click at [221, 244] on div at bounding box center [280, 275] width 508 height 339
click at [518, 127] on div at bounding box center [514, 124] width 17 height 17
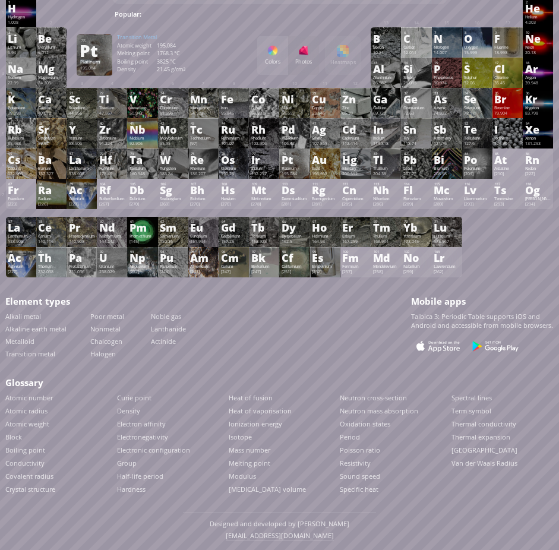
click at [308, 162] on div "Pt" at bounding box center [295, 160] width 26 height 10
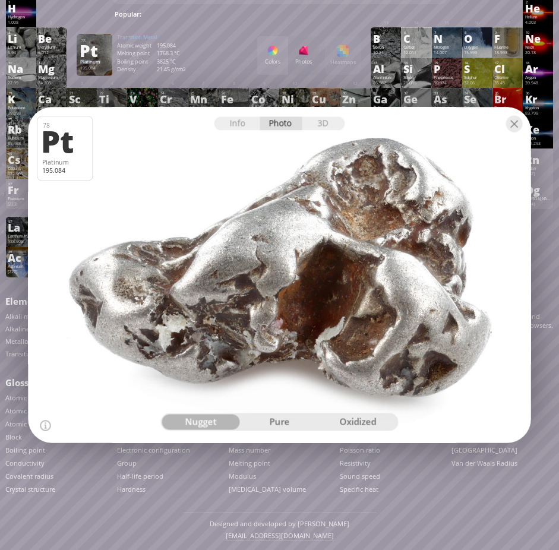
click at [278, 419] on div "pure" at bounding box center [279, 422] width 78 height 15
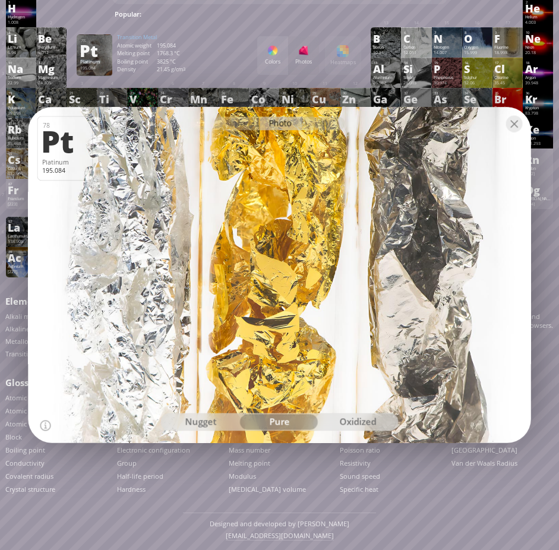
click at [365, 418] on div "oxidized" at bounding box center [357, 422] width 78 height 15
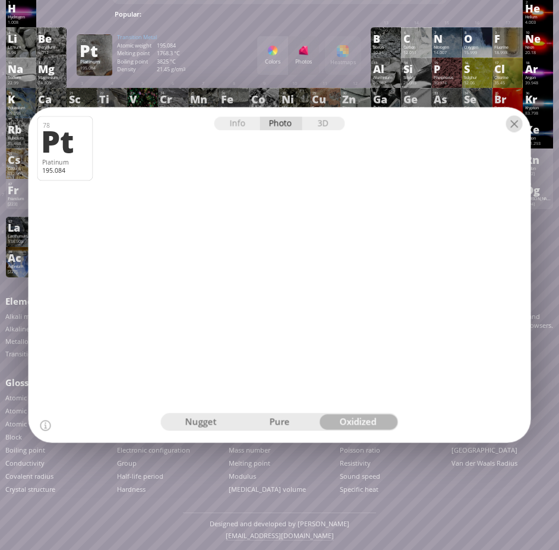
click at [514, 122] on div at bounding box center [514, 124] width 17 height 17
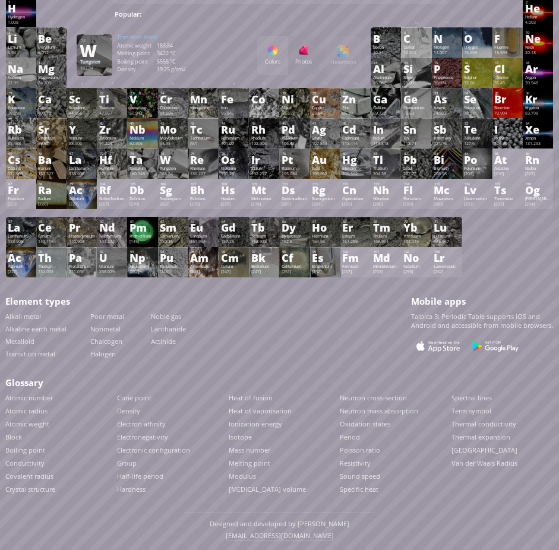
click at [172, 160] on div "W" at bounding box center [173, 160] width 26 height 10
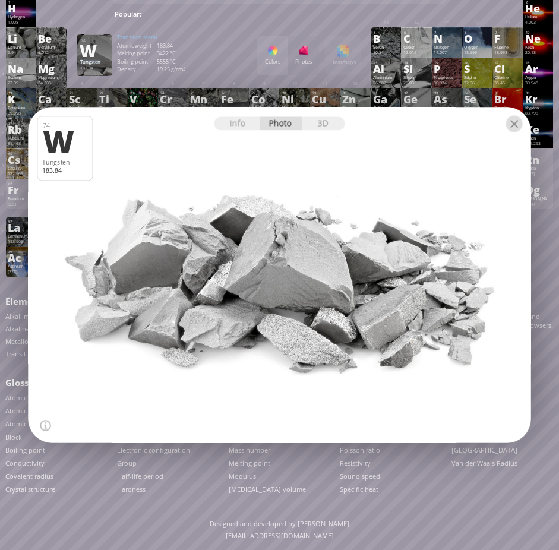
click at [516, 122] on div at bounding box center [514, 124] width 17 height 17
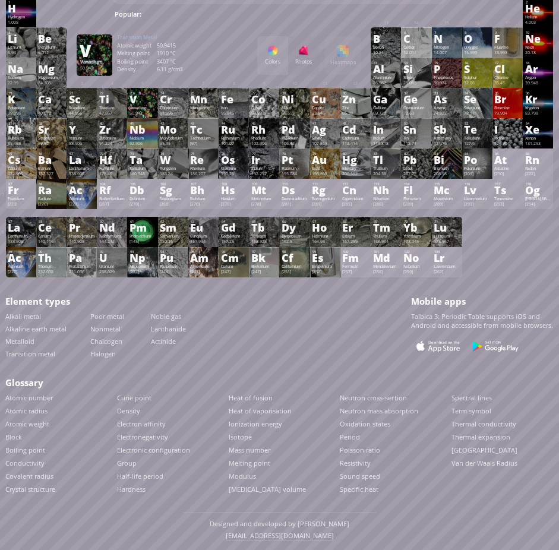
click at [155, 103] on div "V" at bounding box center [142, 99] width 26 height 10
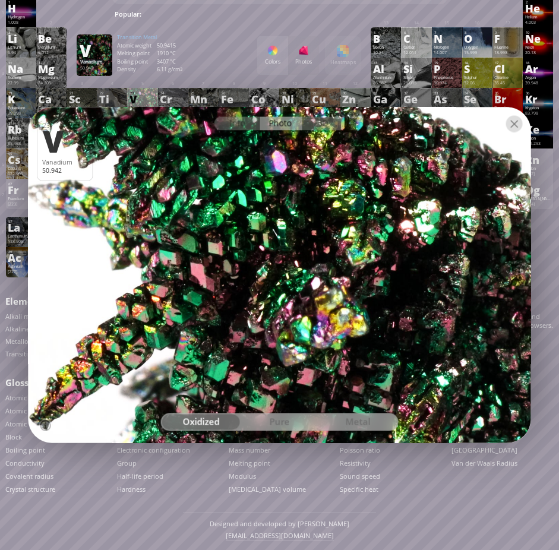
click at [514, 124] on div at bounding box center [514, 124] width 17 height 17
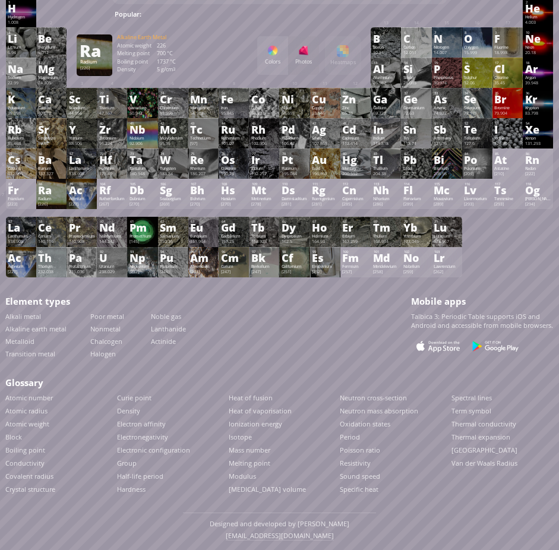
click at [58, 192] on div "Ra" at bounding box center [51, 190] width 26 height 10
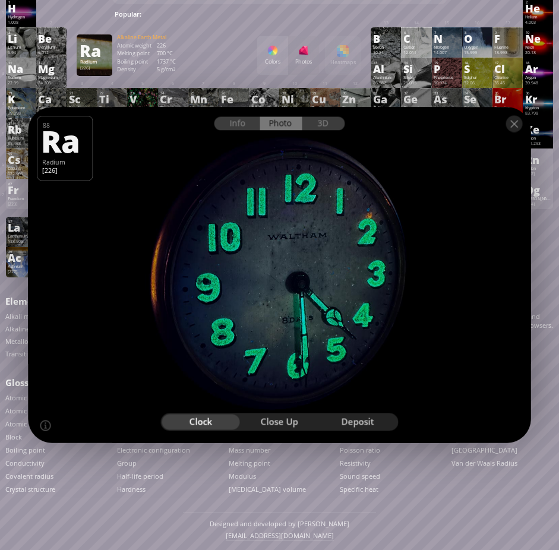
click at [290, 421] on div "close up" at bounding box center [279, 422] width 78 height 15
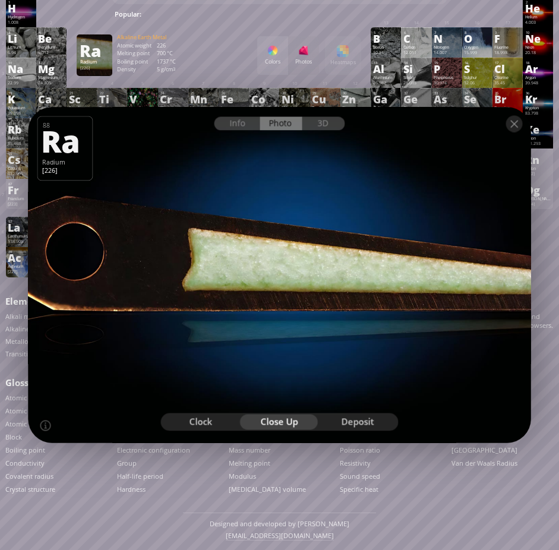
click at [354, 424] on div "deposit" at bounding box center [357, 422] width 78 height 15
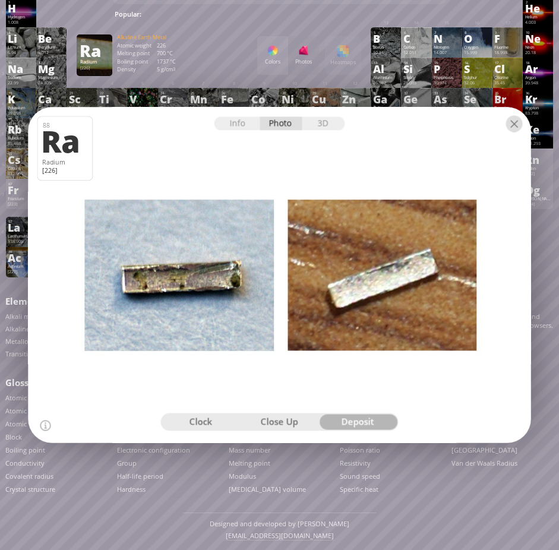
click at [514, 122] on div at bounding box center [514, 124] width 17 height 17
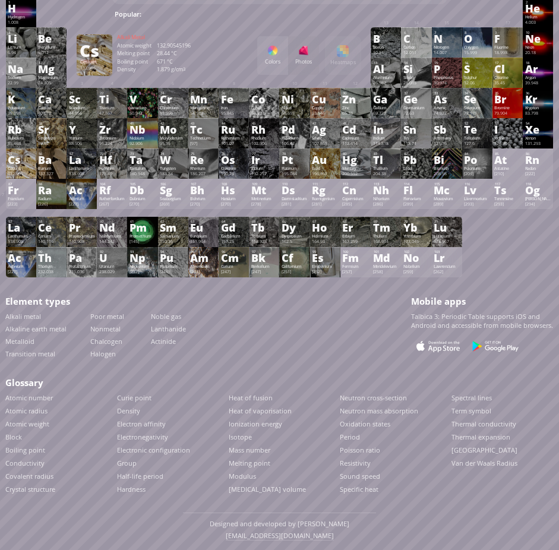
click at [29, 163] on div "Cs" at bounding box center [21, 160] width 26 height 10
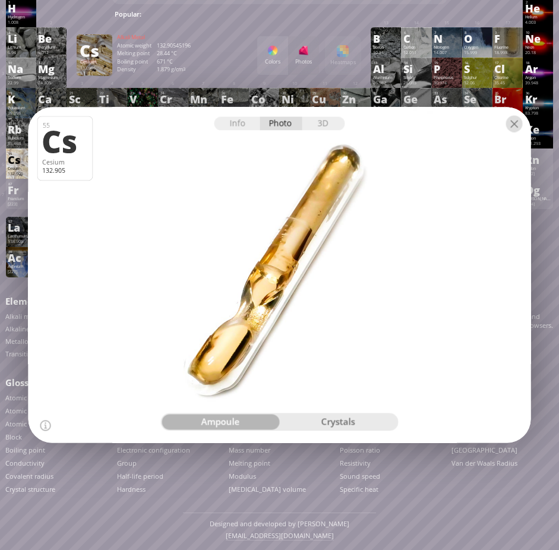
click at [516, 121] on div at bounding box center [514, 124] width 17 height 17
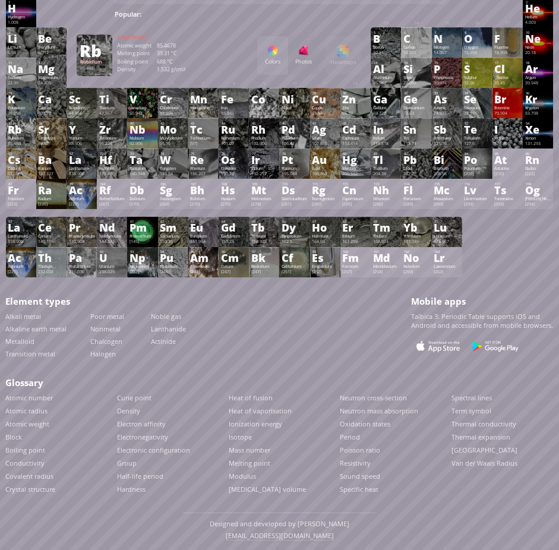
click at [24, 131] on div "Rb" at bounding box center [21, 130] width 26 height 10
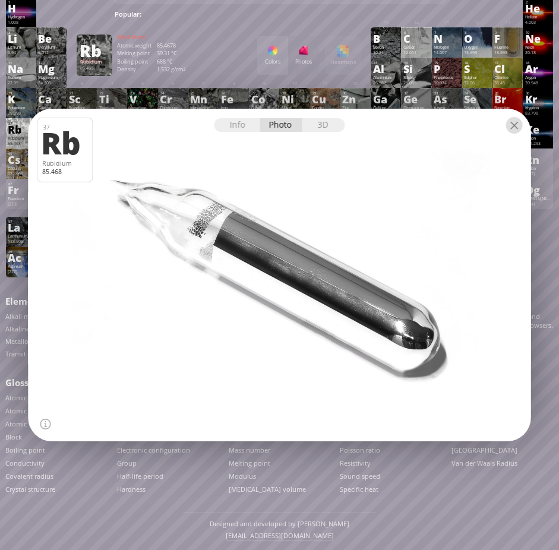
click at [517, 122] on div at bounding box center [514, 125] width 17 height 17
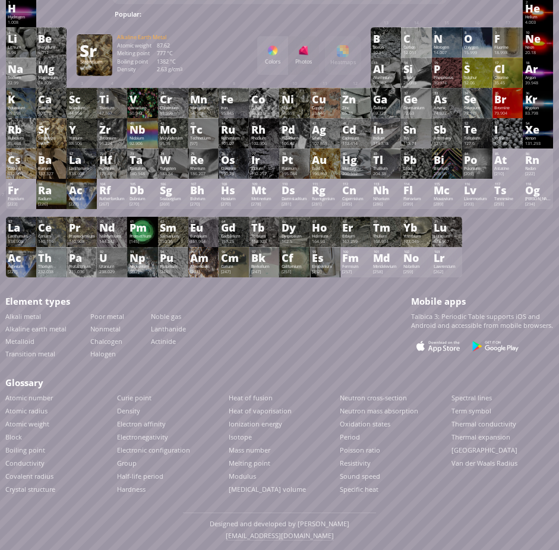
click at [56, 131] on div "Sr" at bounding box center [51, 130] width 26 height 10
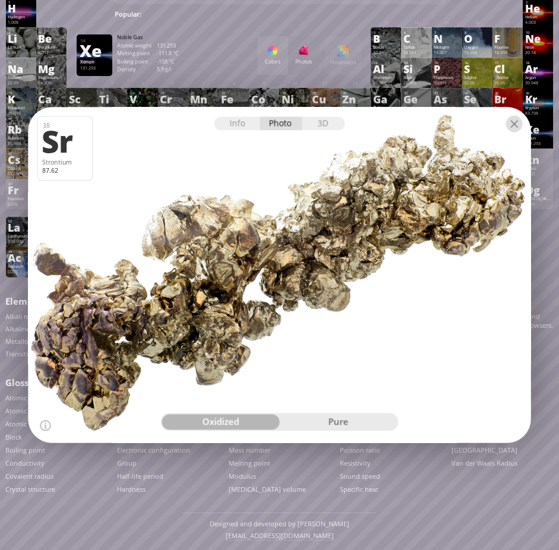
click at [515, 119] on div at bounding box center [514, 124] width 17 height 17
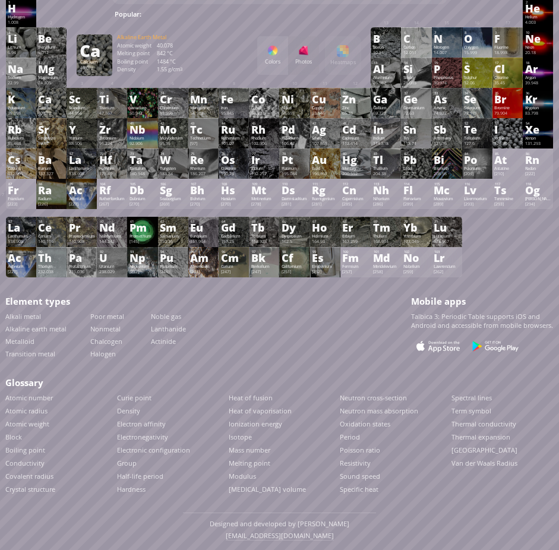
click at [58, 103] on div "Ca" at bounding box center [51, 99] width 26 height 10
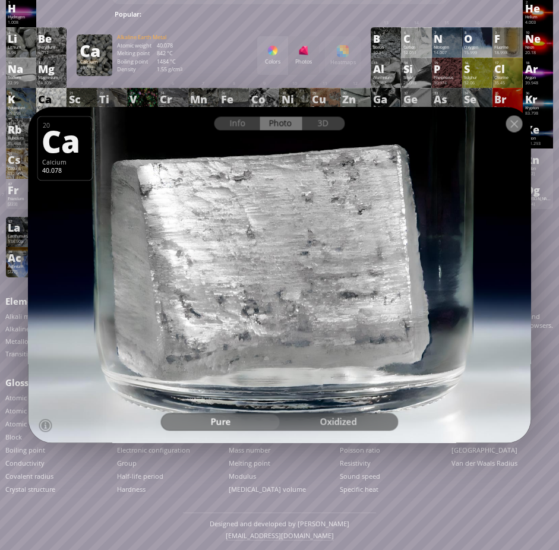
click at [516, 121] on div at bounding box center [514, 124] width 17 height 17
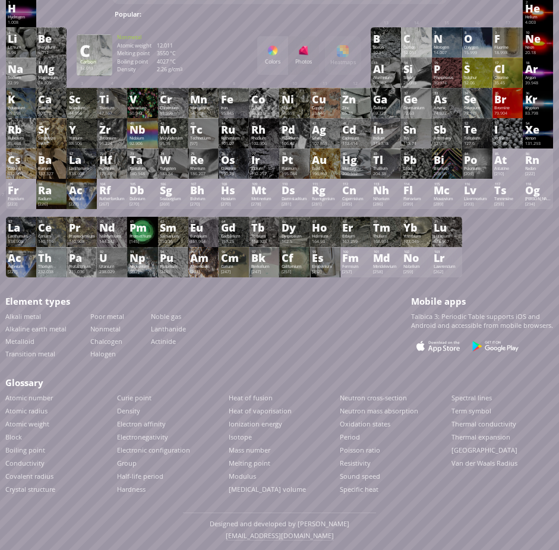
click at [423, 37] on div "C" at bounding box center [416, 39] width 26 height 10
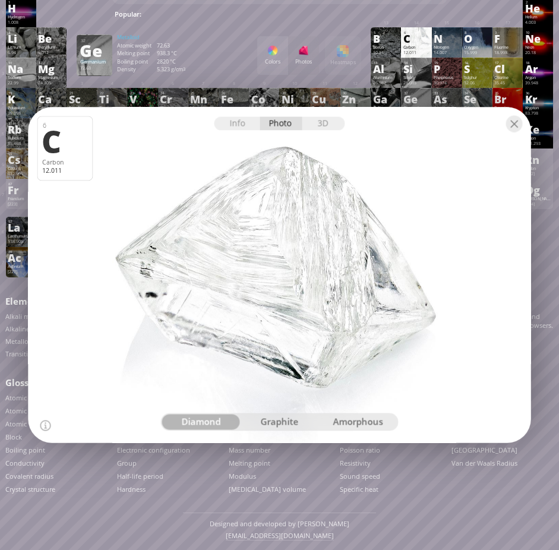
click at [277, 423] on div "graphite" at bounding box center [279, 422] width 78 height 15
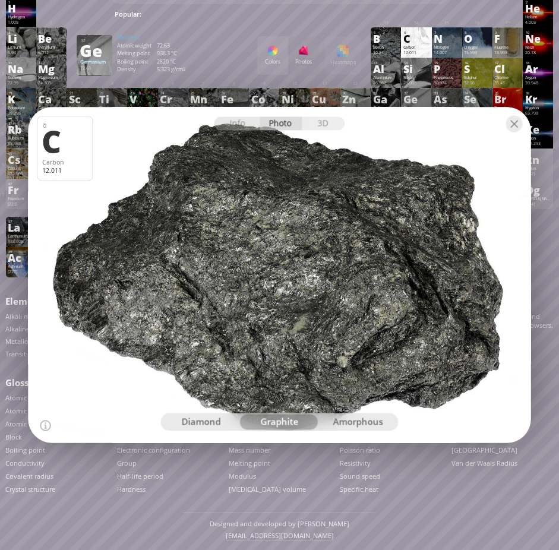
click at [356, 422] on div "amorphous" at bounding box center [357, 422] width 78 height 15
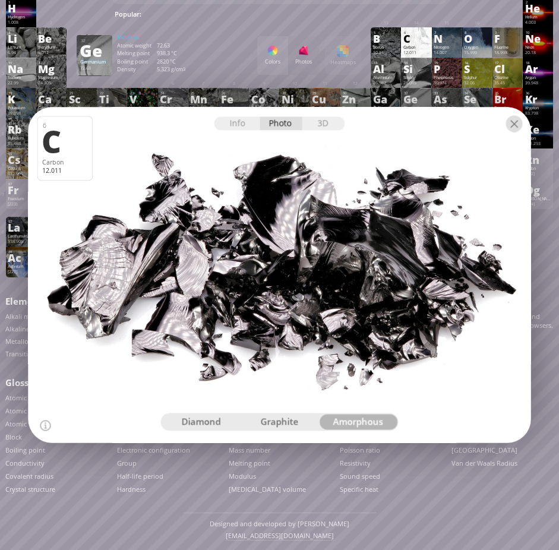
click at [516, 122] on div at bounding box center [514, 124] width 17 height 17
